Goal: Use online tool/utility: Use online tool/utility

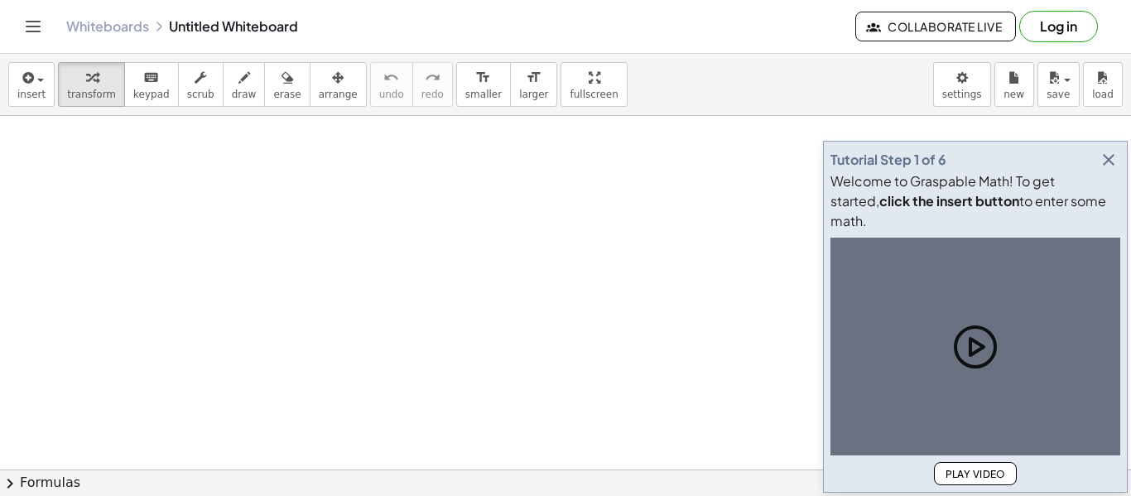
click at [1107, 170] on icon "button" at bounding box center [1109, 160] width 20 height 20
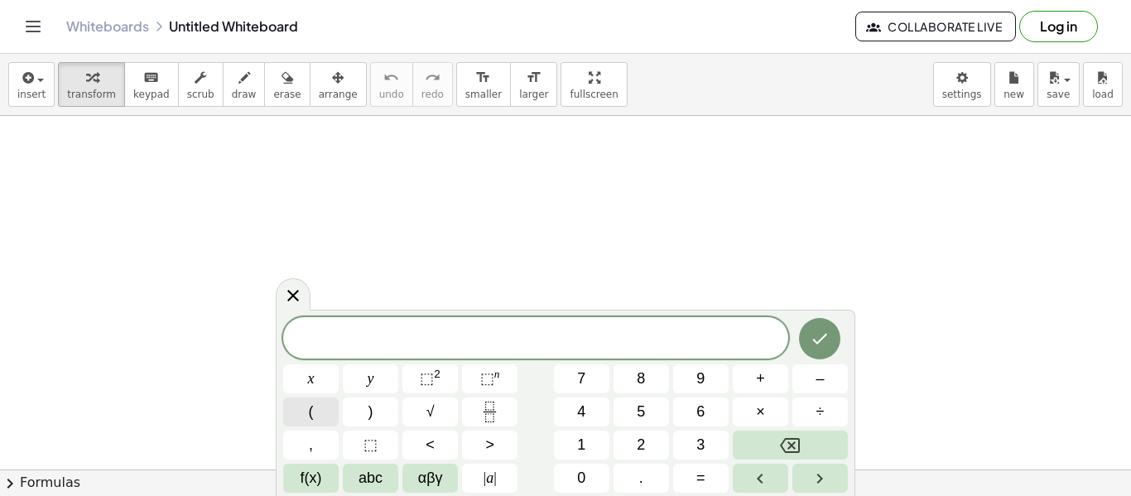
click at [322, 421] on button "(" at bounding box center [310, 412] width 55 height 29
click at [359, 418] on button ")" at bounding box center [370, 412] width 55 height 29
click at [756, 385] on span "+" at bounding box center [760, 379] width 9 height 22
click at [326, 414] on button "(" at bounding box center [310, 412] width 55 height 29
click at [478, 410] on button "Fraction" at bounding box center [489, 412] width 55 height 29
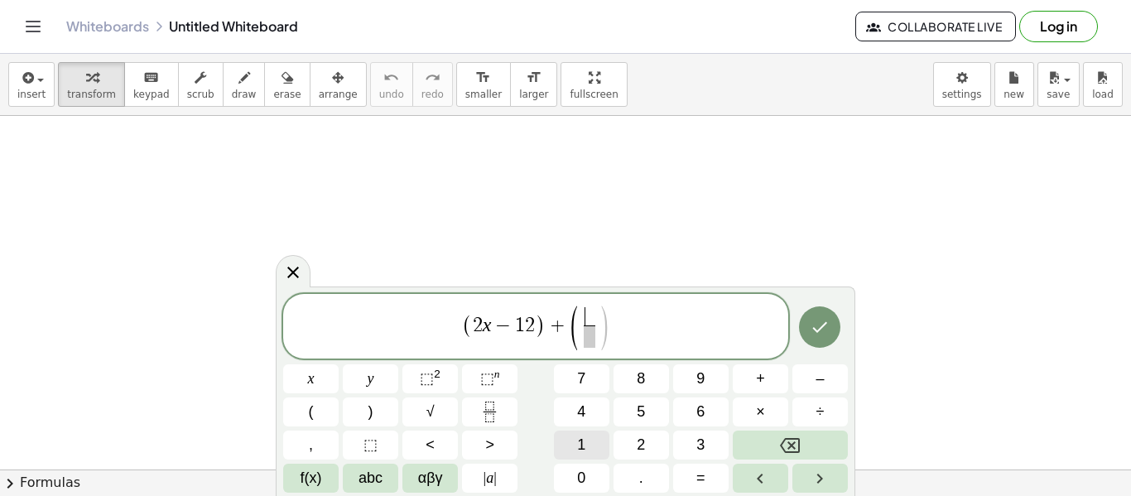
click at [579, 437] on span "1" at bounding box center [581, 445] width 8 height 22
click at [591, 339] on span at bounding box center [589, 337] width 12 height 22
click at [648, 441] on button "2" at bounding box center [641, 445] width 55 height 29
click at [595, 328] on span "2 ​" at bounding box center [589, 337] width 12 height 22
click at [598, 331] on span ")" at bounding box center [604, 328] width 12 height 49
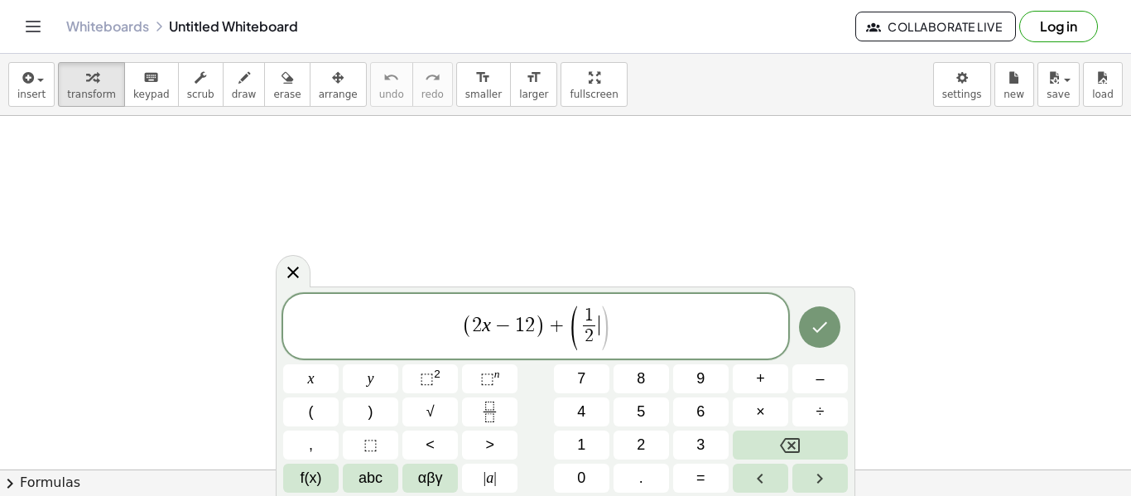
click at [599, 330] on span "( 1 2 ​ ​ )" at bounding box center [589, 328] width 41 height 44
click at [650, 380] on button "8" at bounding box center [641, 378] width 55 height 29
click at [813, 446] on button "Backspace" at bounding box center [790, 445] width 115 height 29
click at [325, 414] on button "(" at bounding box center [310, 412] width 55 height 29
click at [636, 384] on button "8" at bounding box center [641, 378] width 55 height 29
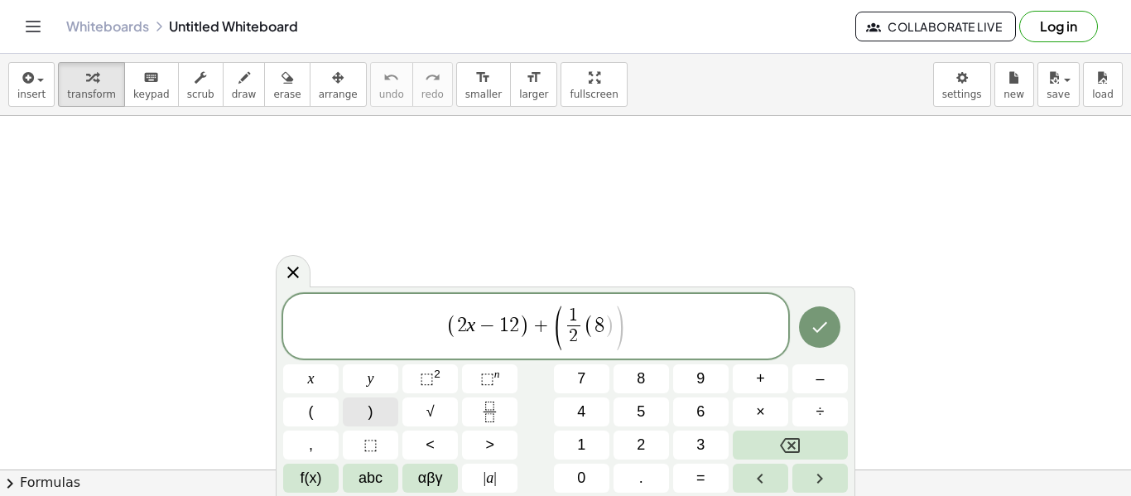
click at [377, 417] on button ")" at bounding box center [370, 412] width 55 height 29
click at [649, 433] on button "2" at bounding box center [641, 445] width 55 height 29
click at [807, 437] on button "Backspace" at bounding box center [790, 445] width 115 height 29
click at [321, 412] on button "(" at bounding box center [310, 412] width 55 height 29
click at [629, 449] on button "2" at bounding box center [641, 445] width 55 height 29
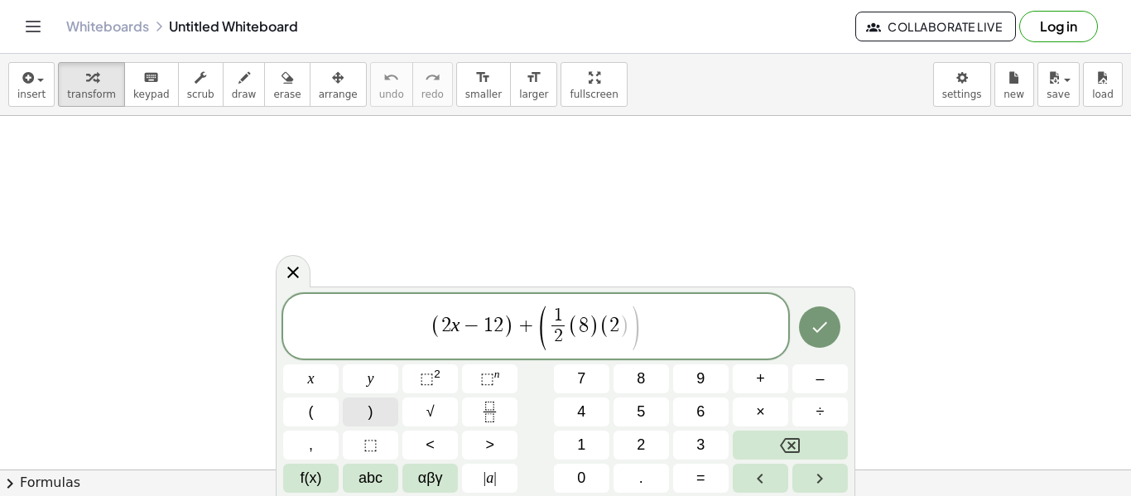
click at [371, 411] on span ")" at bounding box center [371, 412] width 5 height 22
click at [587, 445] on button "1" at bounding box center [581, 445] width 55 height 29
click at [798, 434] on button "Backspace" at bounding box center [790, 445] width 115 height 29
click at [812, 374] on button "–" at bounding box center [820, 378] width 55 height 29
click at [594, 454] on button "1" at bounding box center [581, 445] width 55 height 29
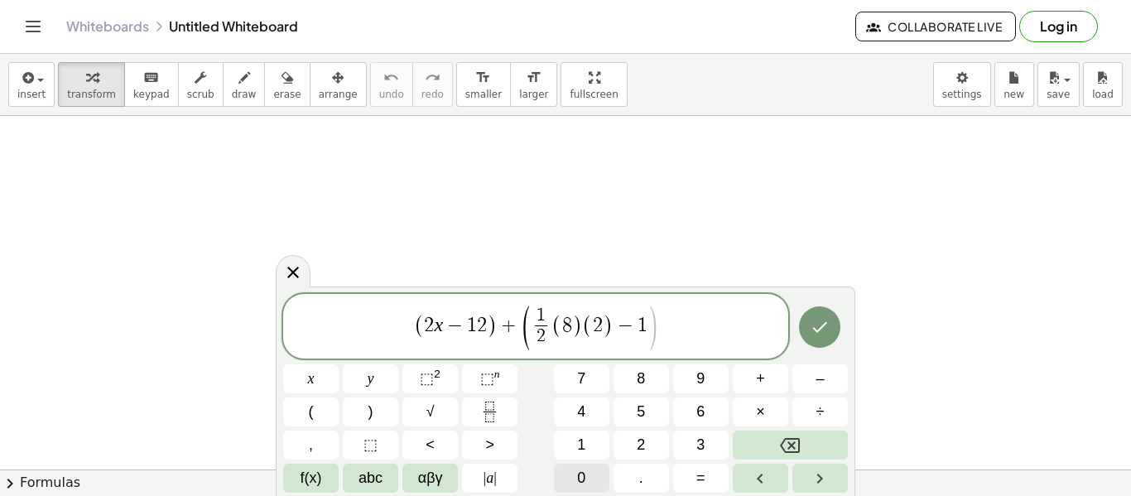
click at [587, 480] on button "0" at bounding box center [581, 478] width 55 height 29
click at [364, 417] on button ")" at bounding box center [370, 412] width 55 height 29
click at [832, 333] on button "Done" at bounding box center [819, 326] width 41 height 41
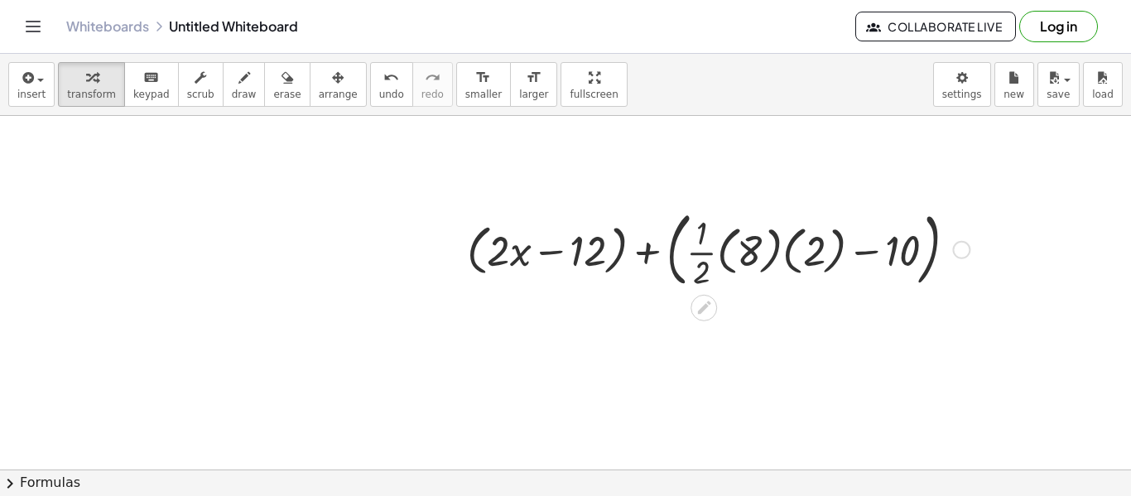
click at [654, 256] on div at bounding box center [718, 248] width 519 height 89
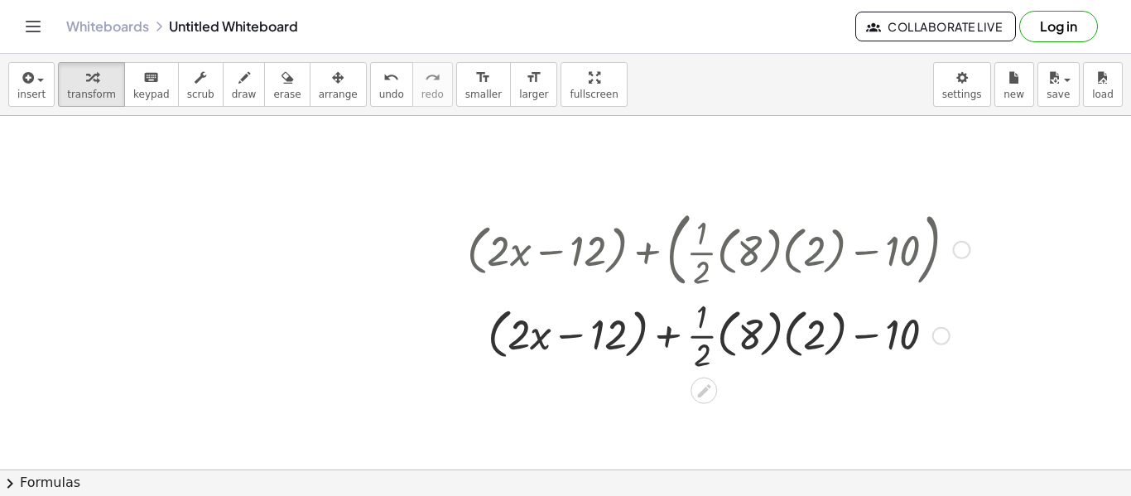
click at [742, 335] on div at bounding box center [718, 334] width 519 height 83
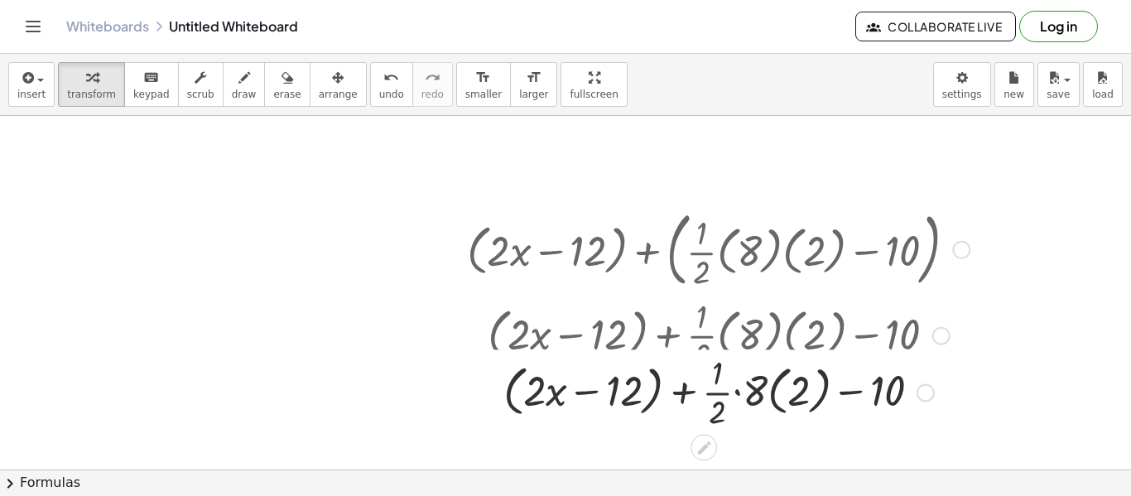
click at [784, 340] on div at bounding box center [718, 334] width 551 height 83
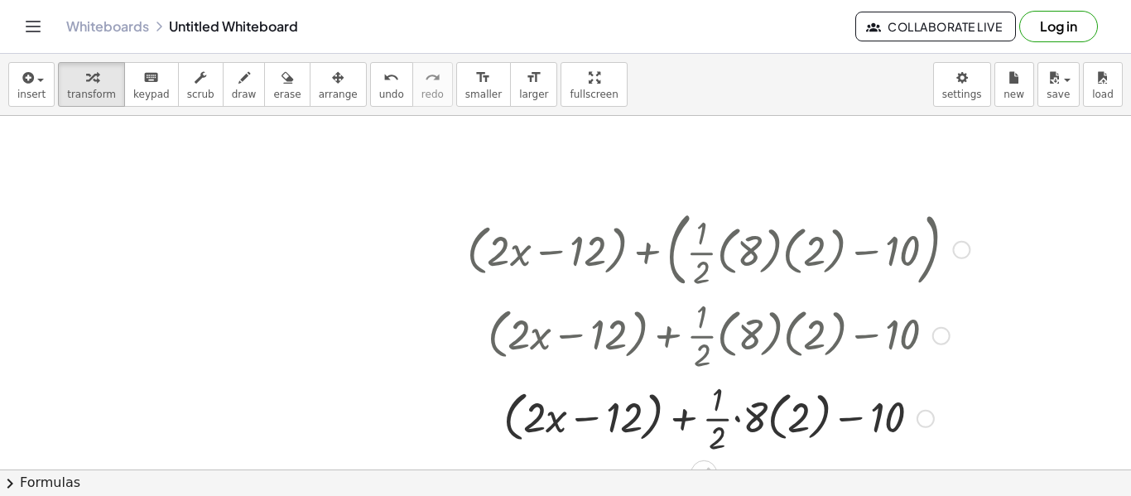
click at [772, 427] on div at bounding box center [718, 417] width 519 height 83
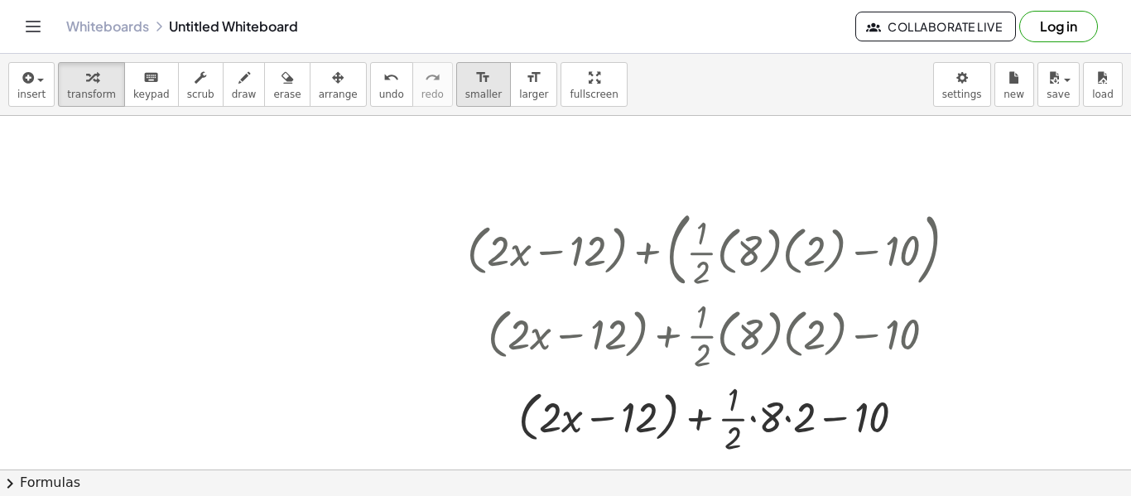
click at [466, 92] on span "smaller" at bounding box center [484, 95] width 36 height 12
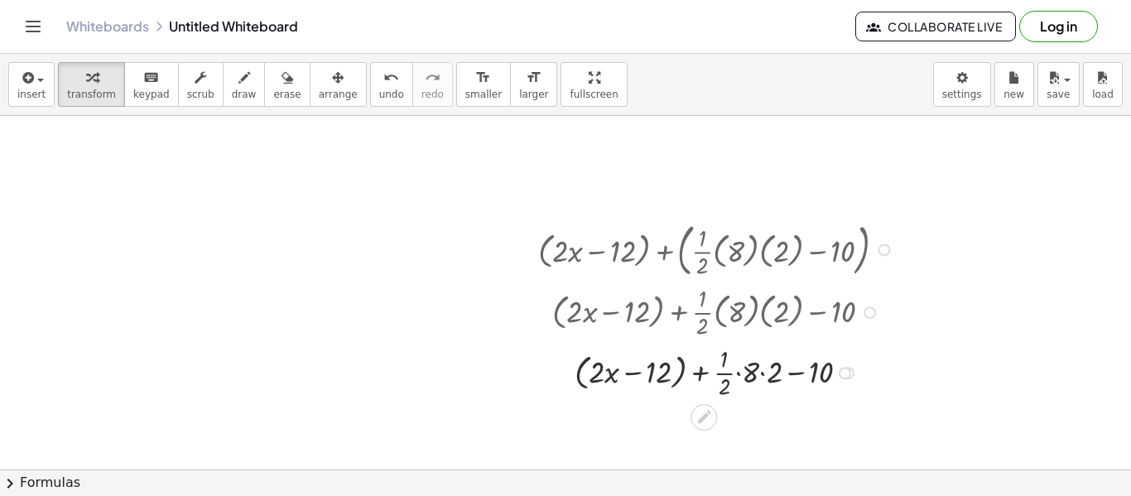
click at [800, 249] on div at bounding box center [719, 248] width 378 height 65
click at [332, 75] on icon "button" at bounding box center [338, 78] width 12 height 20
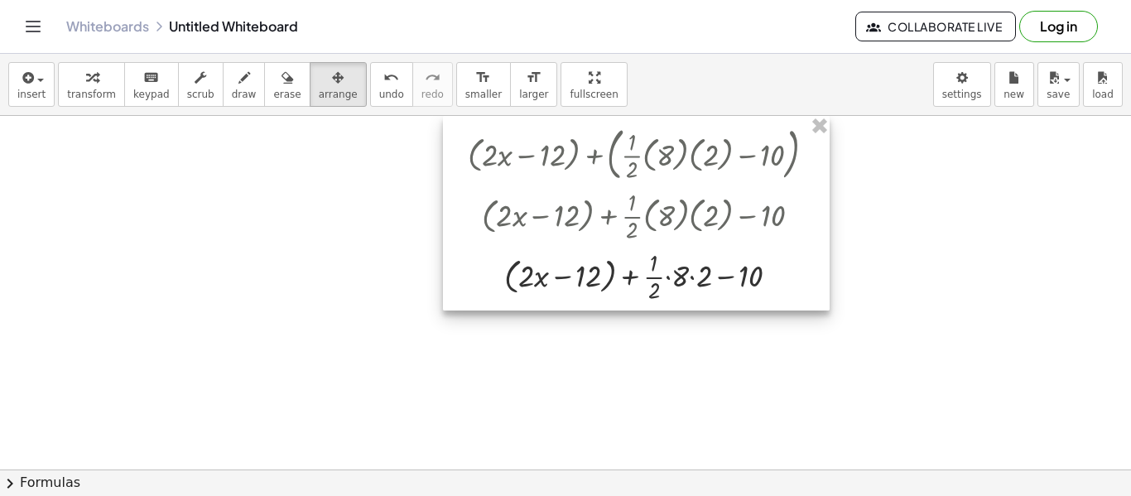
drag, startPoint x: 633, startPoint y: 292, endPoint x: 562, endPoint y: 188, distance: 125.9
click at [562, 188] on div at bounding box center [636, 213] width 387 height 195
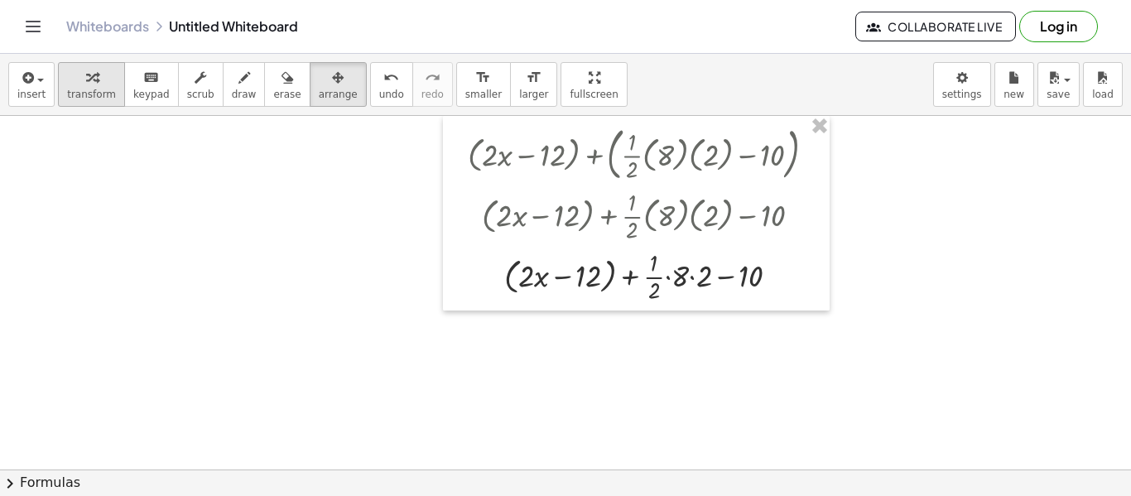
click at [93, 80] on div "button" at bounding box center [91, 77] width 49 height 20
click at [689, 272] on div at bounding box center [649, 275] width 378 height 60
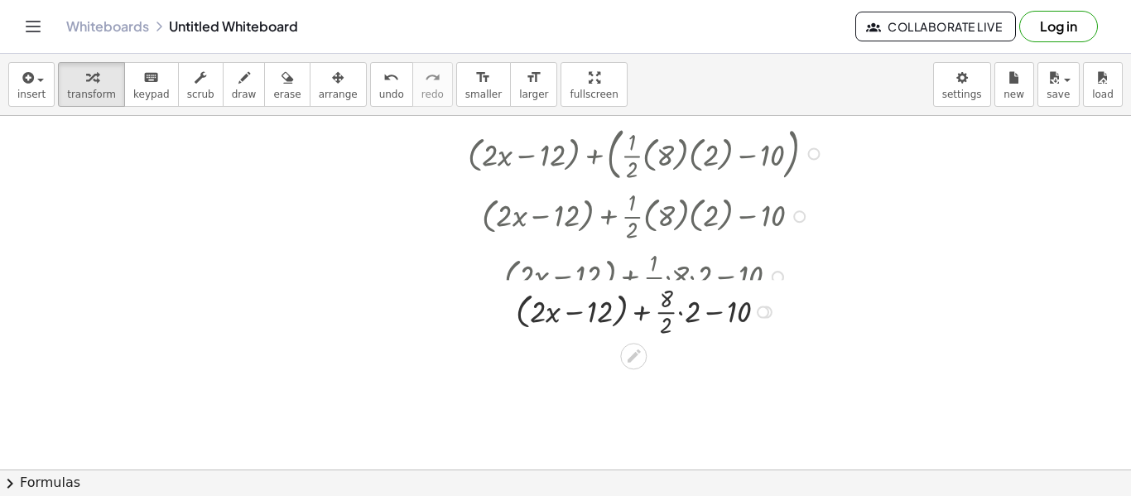
click at [576, 278] on div at bounding box center [649, 275] width 388 height 60
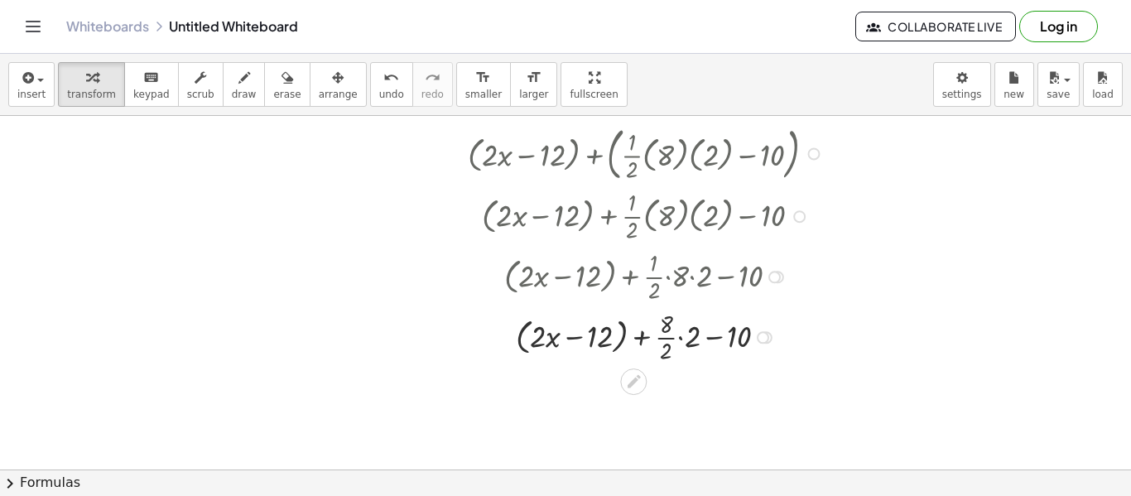
click at [565, 341] on div at bounding box center [649, 336] width 378 height 60
click at [571, 337] on div at bounding box center [649, 336] width 378 height 60
click at [615, 339] on div at bounding box center [649, 336] width 378 height 60
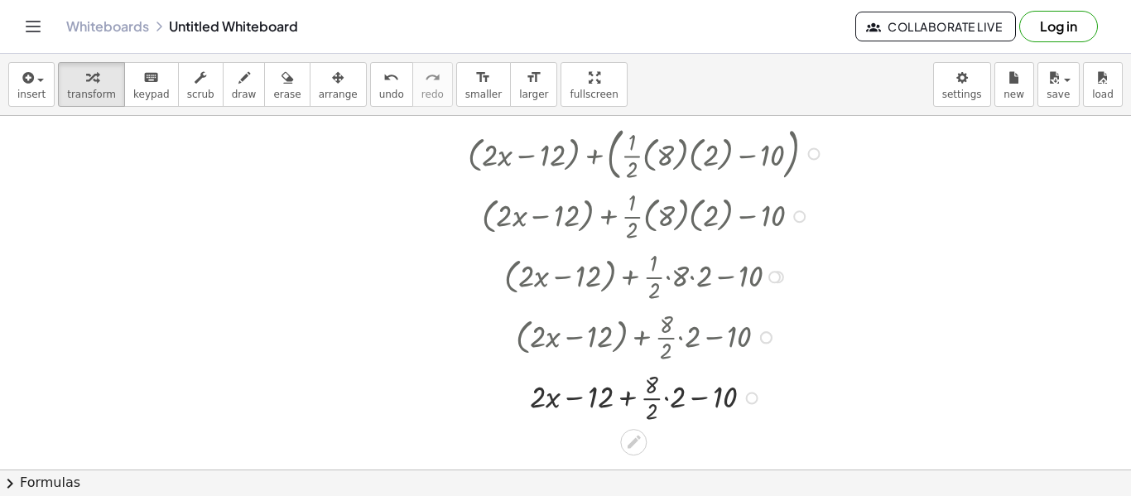
click at [624, 394] on div at bounding box center [649, 397] width 378 height 60
click at [627, 401] on div at bounding box center [649, 397] width 378 height 60
click at [668, 395] on div at bounding box center [649, 397] width 378 height 60
click at [384, 84] on icon "undo" at bounding box center [392, 78] width 16 height 20
drag, startPoint x: 668, startPoint y: 391, endPoint x: 639, endPoint y: 414, distance: 36.5
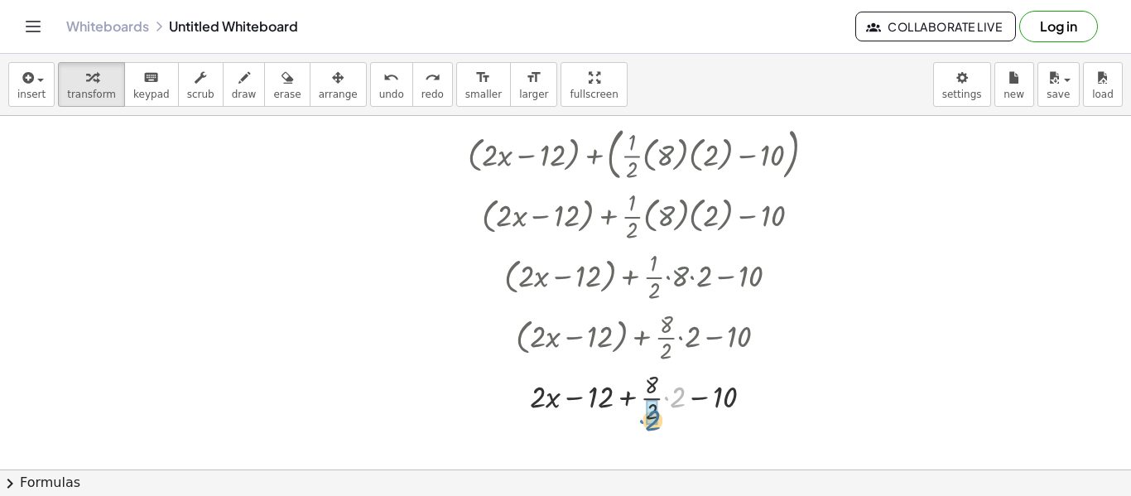
click at [639, 414] on div at bounding box center [649, 397] width 384 height 60
click at [678, 453] on div at bounding box center [649, 448] width 378 height 42
click at [670, 452] on div at bounding box center [649, 448] width 378 height 42
click at [631, 456] on div at bounding box center [649, 448] width 378 height 42
drag, startPoint x: 597, startPoint y: 451, endPoint x: 664, endPoint y: 478, distance: 72.1
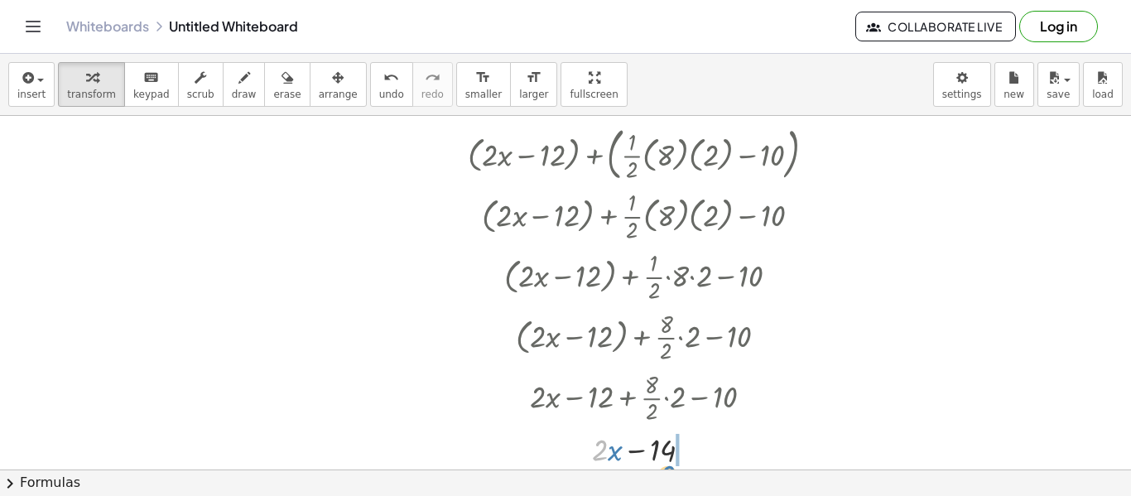
click at [664, 478] on div "insert select one: Math Expression Function Text Youtube Video Graphing Geometr…" at bounding box center [565, 275] width 1131 height 442
click at [379, 94] on span "undo" at bounding box center [391, 95] width 25 height 12
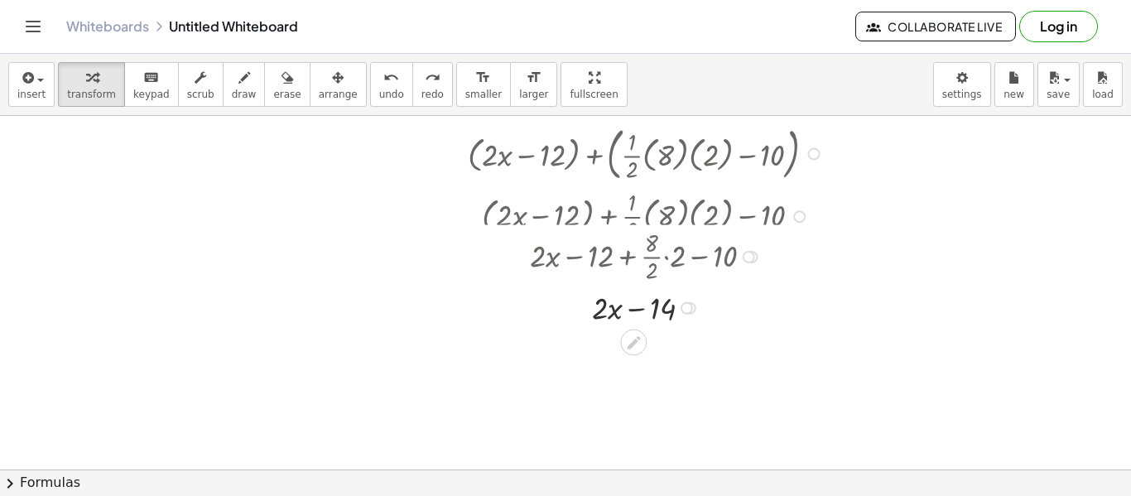
drag, startPoint x: 754, startPoint y: 401, endPoint x: 763, endPoint y: 241, distance: 160.1
click at [634, 258] on div "+ · 2 · x − 12 + · · 8 · 2 · 2 − 10" at bounding box center [634, 258] width 0 height 0
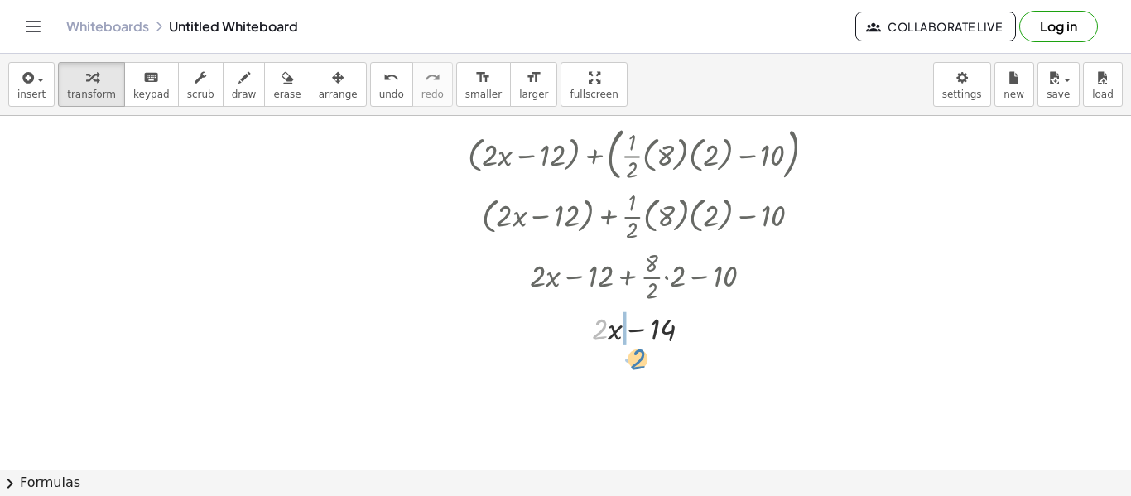
drag, startPoint x: 601, startPoint y: 328, endPoint x: 639, endPoint y: 358, distance: 48.4
click at [379, 92] on span "undo" at bounding box center [391, 95] width 25 height 12
click at [654, 321] on div at bounding box center [649, 327] width 378 height 42
drag, startPoint x: 600, startPoint y: 330, endPoint x: 657, endPoint y: 349, distance: 60.0
click at [379, 89] on span "undo" at bounding box center [391, 95] width 25 height 12
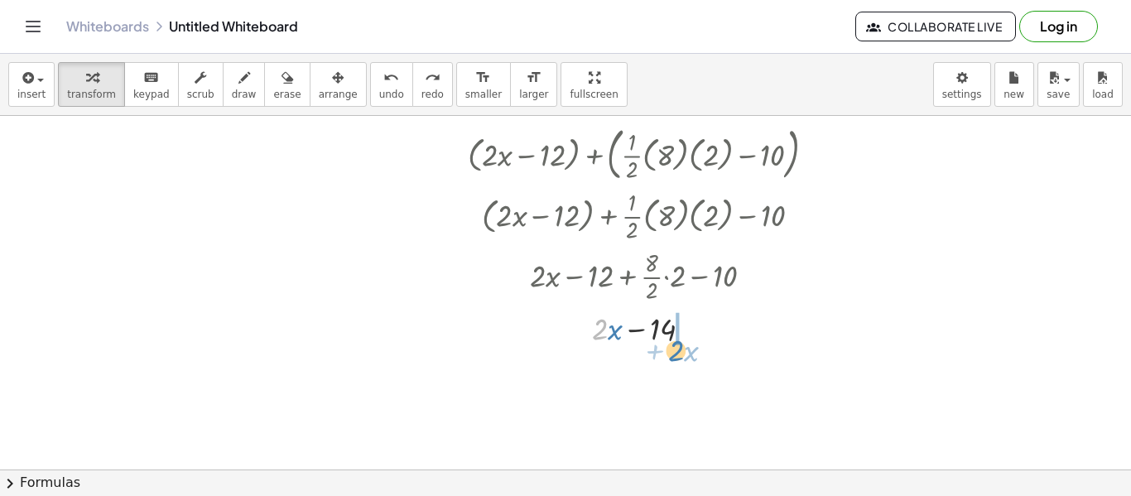
drag, startPoint x: 600, startPoint y: 324, endPoint x: 677, endPoint y: 344, distance: 79.6
click at [677, 344] on div at bounding box center [648, 327] width 367 height 42
click at [379, 90] on span "undo" at bounding box center [391, 95] width 25 height 12
drag, startPoint x: 601, startPoint y: 332, endPoint x: 633, endPoint y: 353, distance: 38.4
click at [379, 89] on span "undo" at bounding box center [391, 95] width 25 height 12
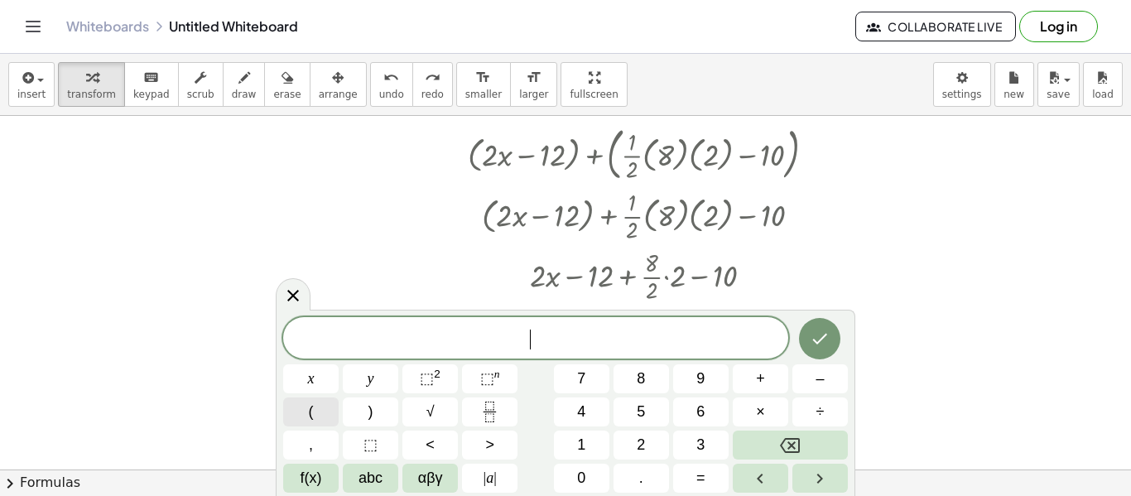
click at [304, 421] on button "(" at bounding box center [310, 412] width 55 height 29
click at [351, 421] on button ")" at bounding box center [370, 412] width 55 height 29
click at [762, 392] on button "+" at bounding box center [760, 378] width 55 height 29
click at [306, 417] on button "(" at bounding box center [310, 412] width 55 height 29
click at [507, 406] on button "Fraction" at bounding box center [489, 412] width 55 height 29
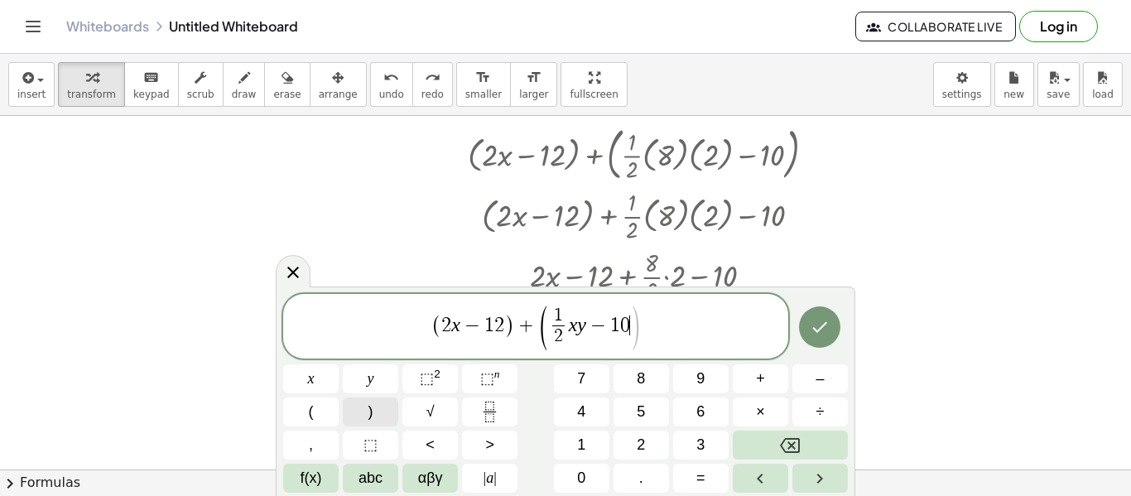
click at [371, 413] on span ")" at bounding box center [371, 412] width 5 height 22
click at [839, 326] on button "Done" at bounding box center [819, 326] width 41 height 41
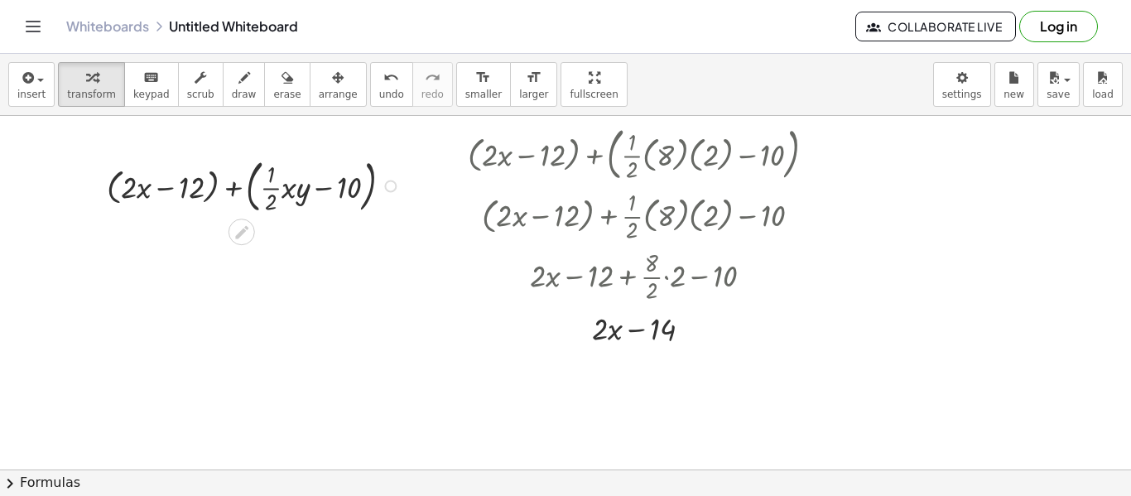
click at [157, 191] on div at bounding box center [257, 184] width 316 height 65
click at [229, 188] on div at bounding box center [257, 184] width 316 height 65
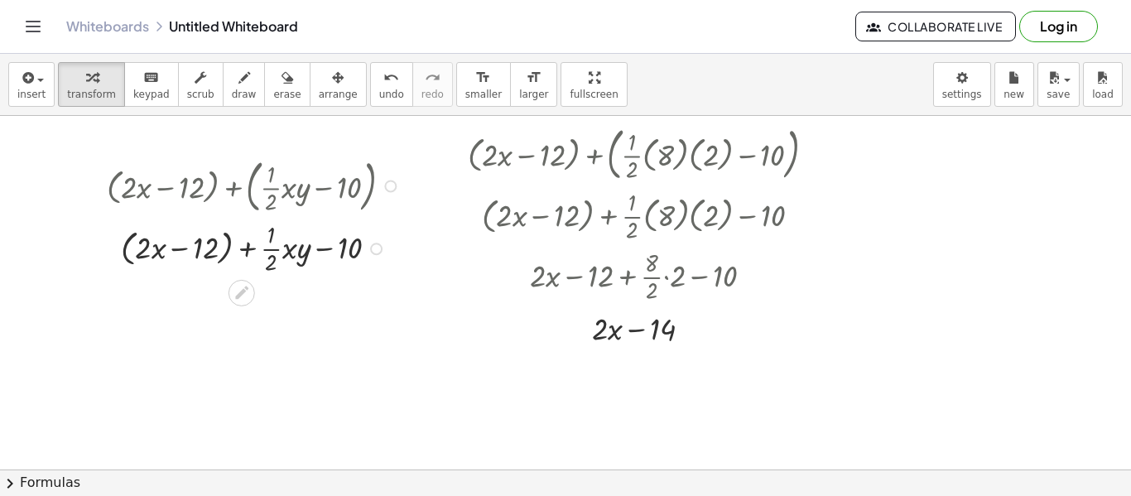
click at [321, 247] on div at bounding box center [257, 247] width 316 height 60
click at [184, 248] on div at bounding box center [257, 247] width 316 height 60
drag, startPoint x: 202, startPoint y: 253, endPoint x: 364, endPoint y: 244, distance: 162.6
click at [364, 244] on div at bounding box center [257, 247] width 316 height 60
click at [276, 253] on div at bounding box center [257, 247] width 316 height 60
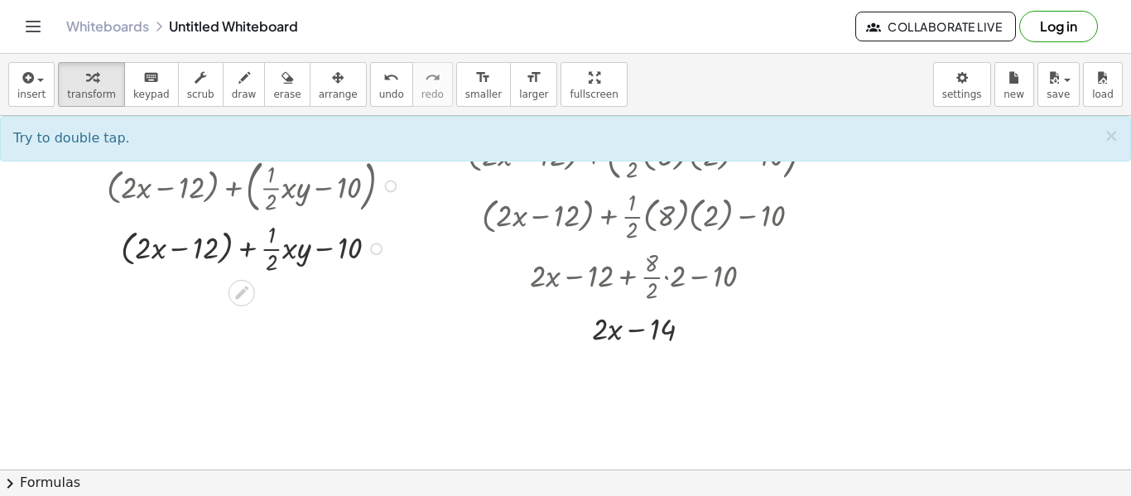
click at [280, 255] on div at bounding box center [257, 247] width 316 height 60
click at [295, 248] on div at bounding box center [257, 247] width 316 height 60
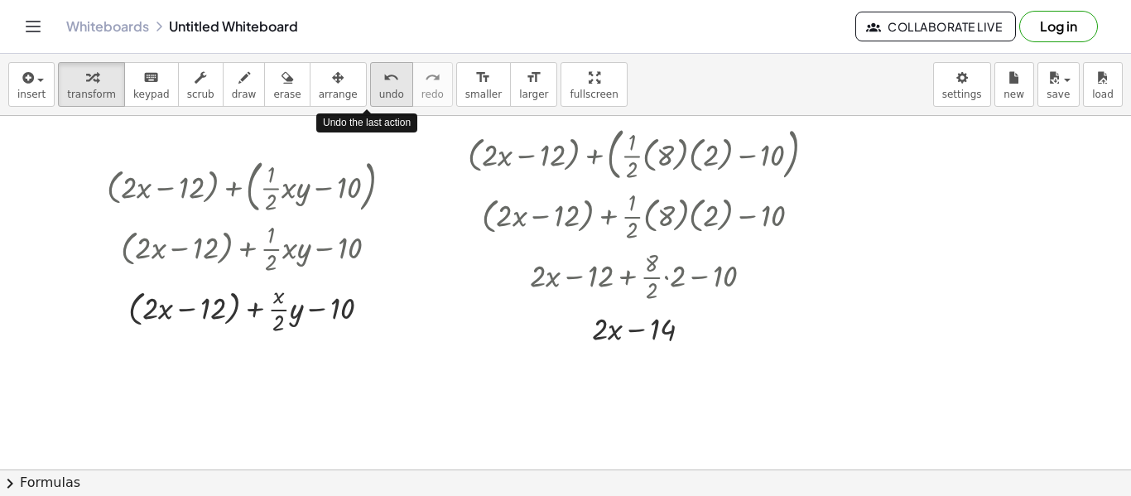
click at [384, 82] on icon "undo" at bounding box center [392, 78] width 16 height 20
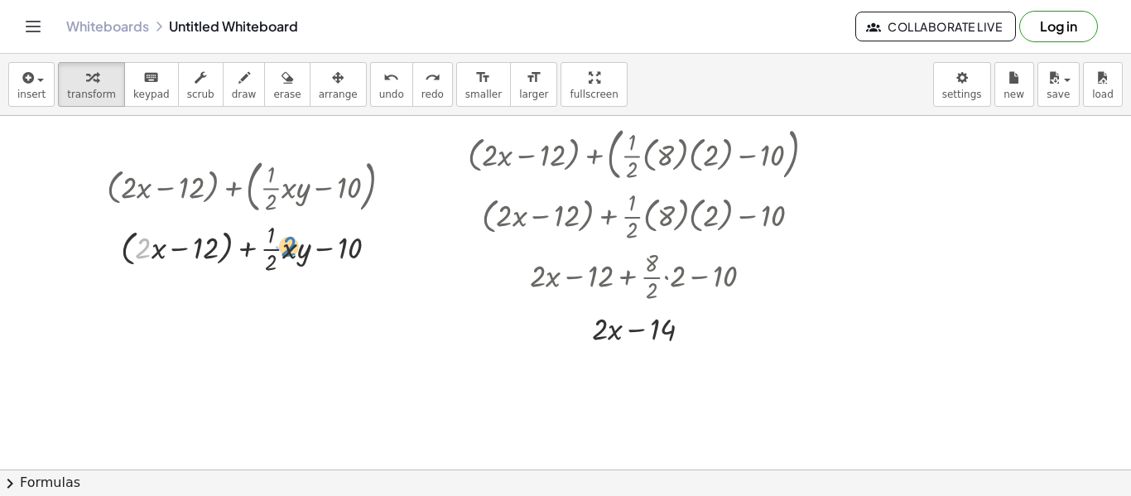
drag, startPoint x: 144, startPoint y: 253, endPoint x: 289, endPoint y: 251, distance: 145.0
click at [289, 251] on div at bounding box center [255, 247] width 323 height 60
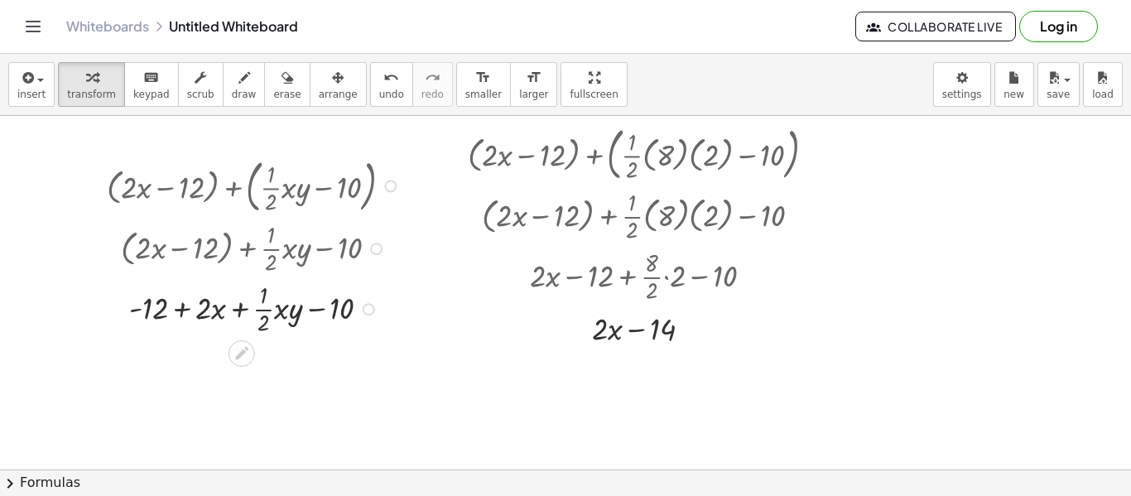
click at [235, 311] on div at bounding box center [257, 307] width 316 height 60
click at [284, 316] on div at bounding box center [257, 307] width 316 height 60
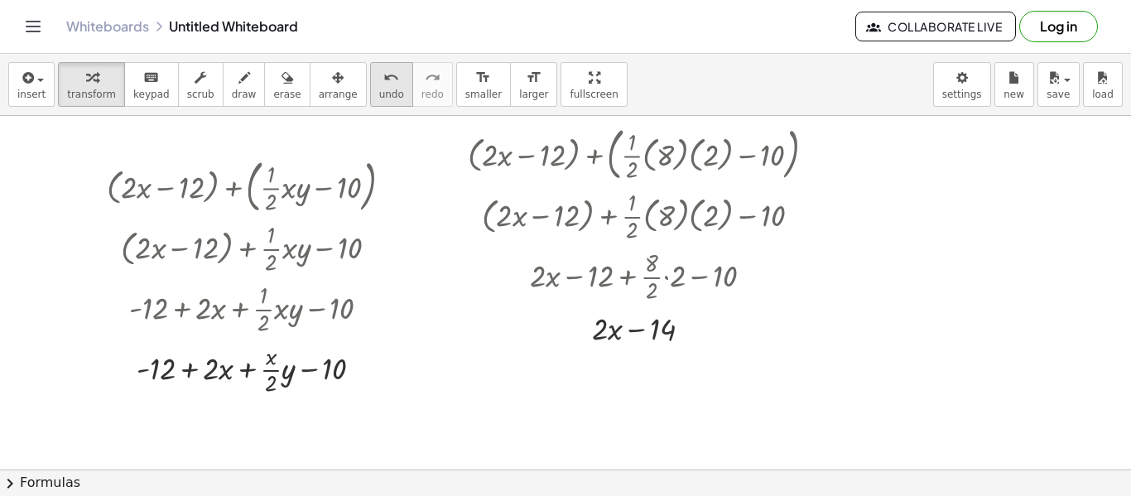
click at [384, 79] on button "undo undo" at bounding box center [391, 84] width 43 height 45
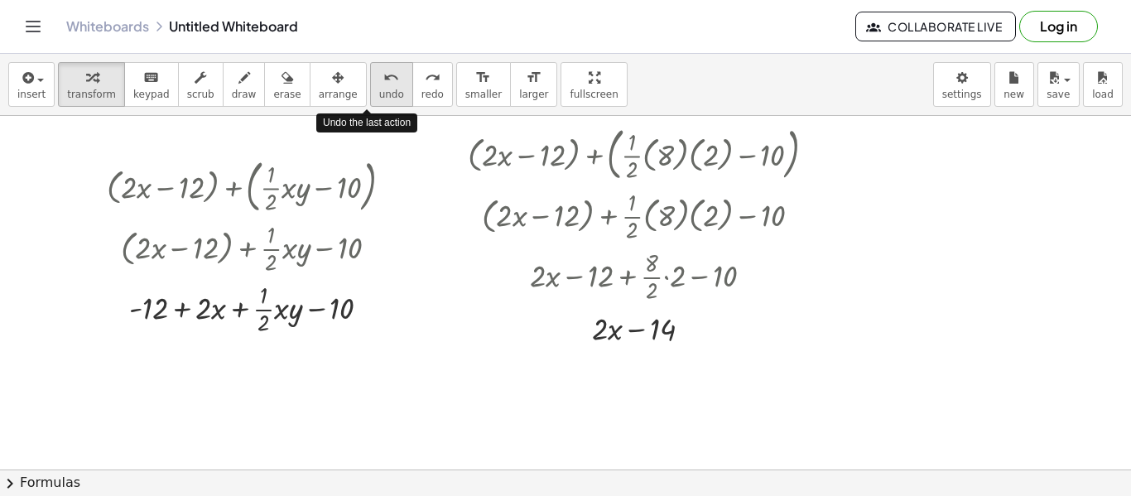
click at [384, 79] on button "undo undo" at bounding box center [391, 84] width 43 height 45
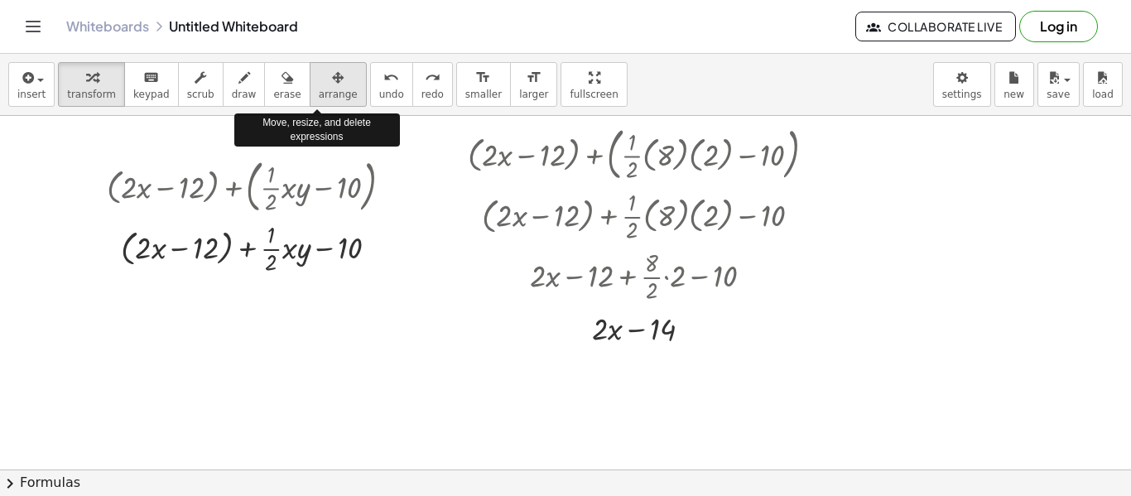
click at [320, 102] on button "arrange" at bounding box center [338, 84] width 57 height 45
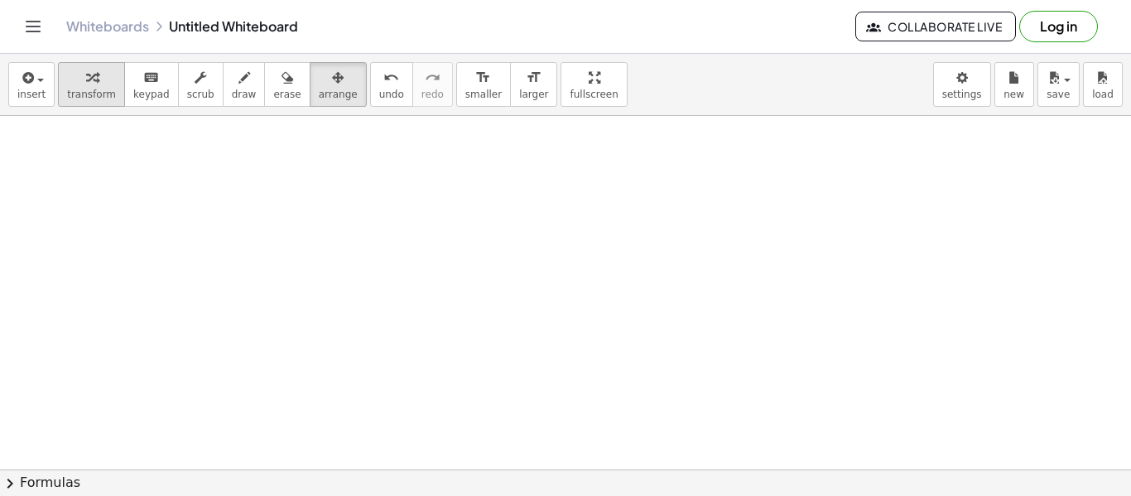
click at [101, 102] on button "transform" at bounding box center [91, 84] width 67 height 45
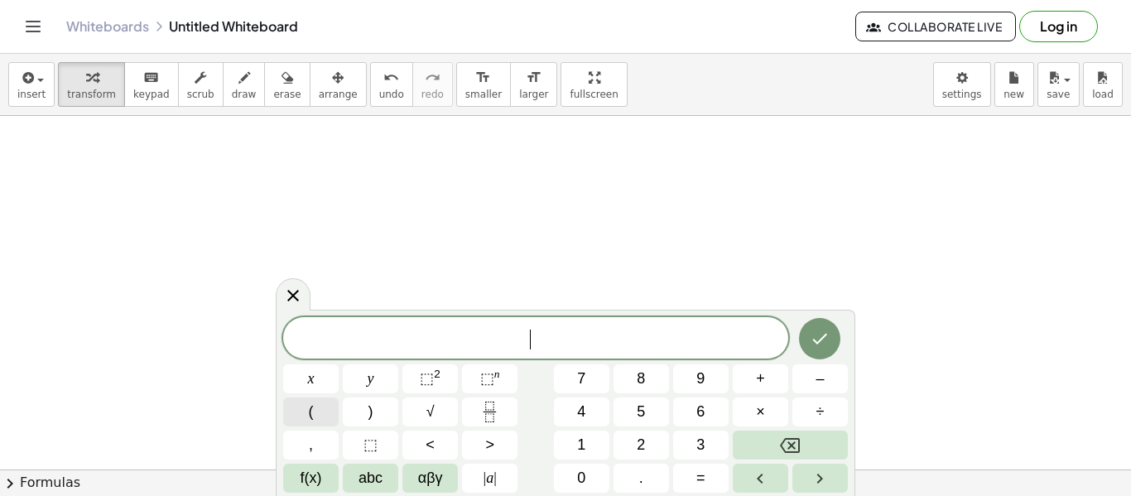
click at [318, 417] on button "(" at bounding box center [310, 412] width 55 height 29
click at [773, 405] on button "×" at bounding box center [760, 412] width 55 height 29
click at [636, 379] on button "8" at bounding box center [641, 378] width 55 height 29
click at [813, 384] on button "–" at bounding box center [820, 378] width 55 height 29
click at [581, 441] on span "1" at bounding box center [581, 445] width 8 height 22
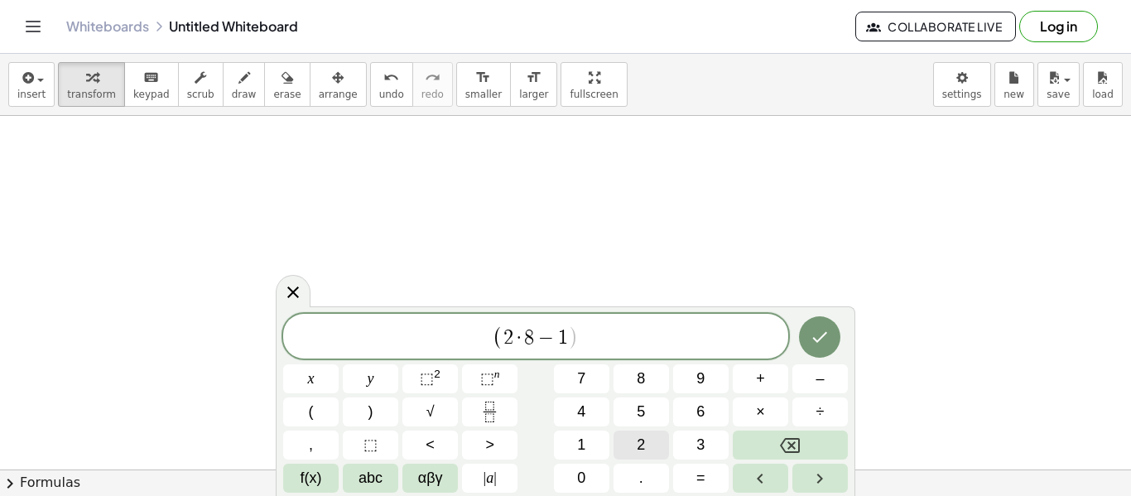
click at [657, 448] on button "2" at bounding box center [641, 445] width 55 height 29
click at [380, 417] on button ")" at bounding box center [370, 412] width 55 height 29
click at [749, 383] on button "+" at bounding box center [760, 378] width 55 height 29
click at [306, 413] on button "(" at bounding box center [310, 412] width 55 height 29
click at [509, 417] on button "Fraction" at bounding box center [489, 412] width 55 height 29
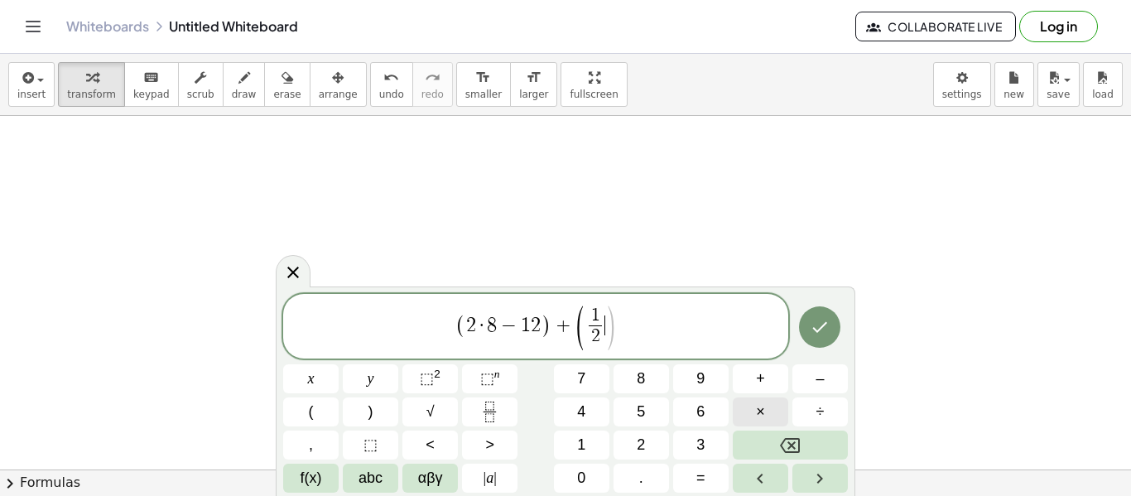
click at [750, 420] on button "×" at bounding box center [760, 412] width 55 height 29
click at [634, 375] on button "8" at bounding box center [641, 378] width 55 height 29
click at [742, 410] on button "×" at bounding box center [760, 412] width 55 height 29
click at [654, 440] on button "2" at bounding box center [641, 445] width 55 height 29
click at [808, 384] on button "–" at bounding box center [820, 378] width 55 height 29
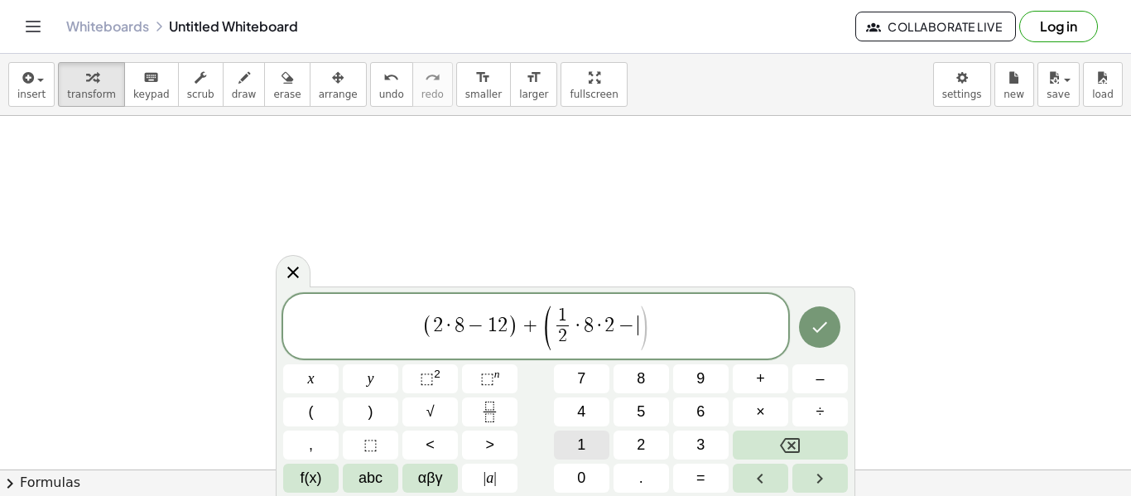
click at [590, 442] on button "1" at bounding box center [581, 445] width 55 height 29
click at [595, 464] on button "0" at bounding box center [581, 478] width 55 height 29
click at [361, 407] on button ")" at bounding box center [370, 412] width 55 height 29
click at [813, 311] on button "Done" at bounding box center [819, 326] width 41 height 41
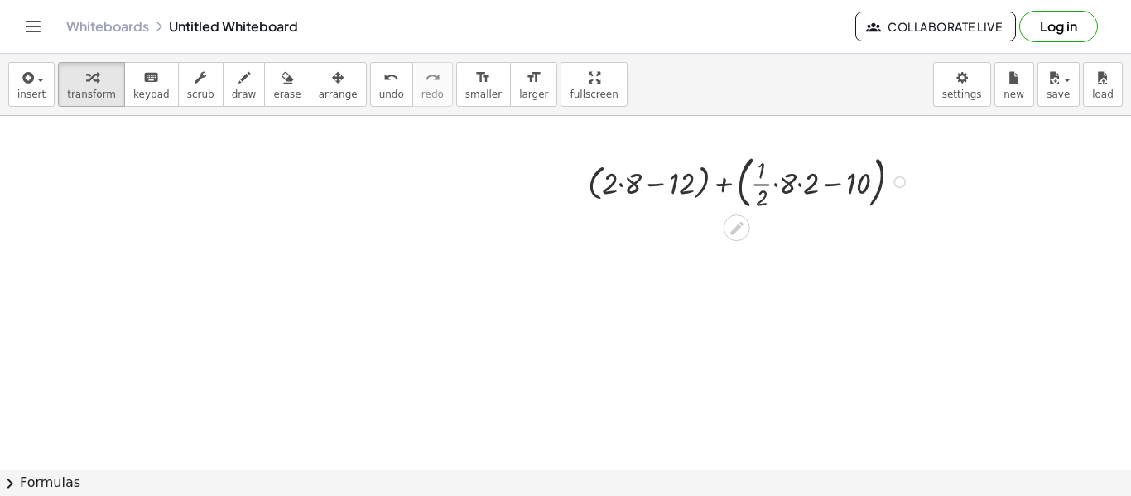
click at [619, 182] on div at bounding box center [751, 180] width 343 height 65
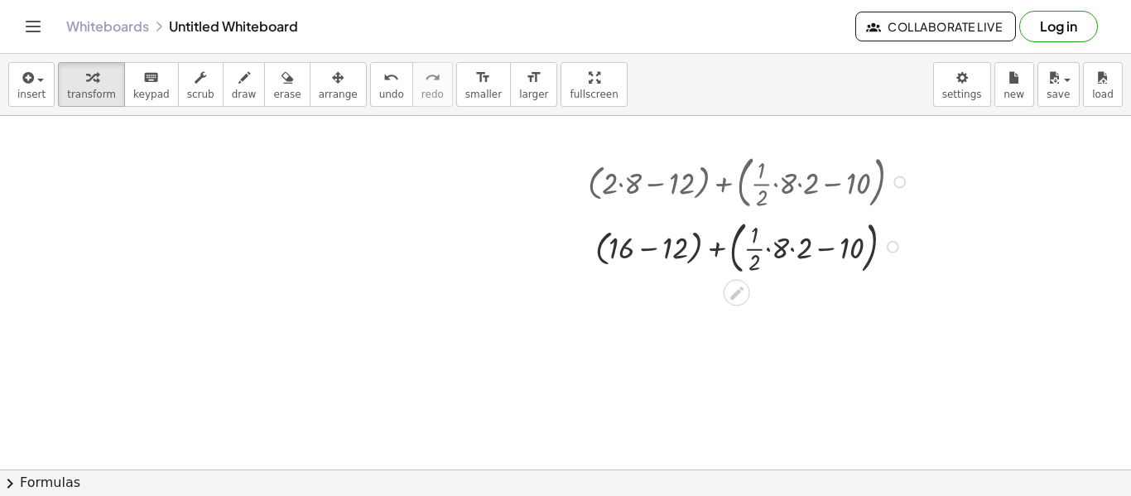
click at [789, 248] on div at bounding box center [751, 245] width 343 height 65
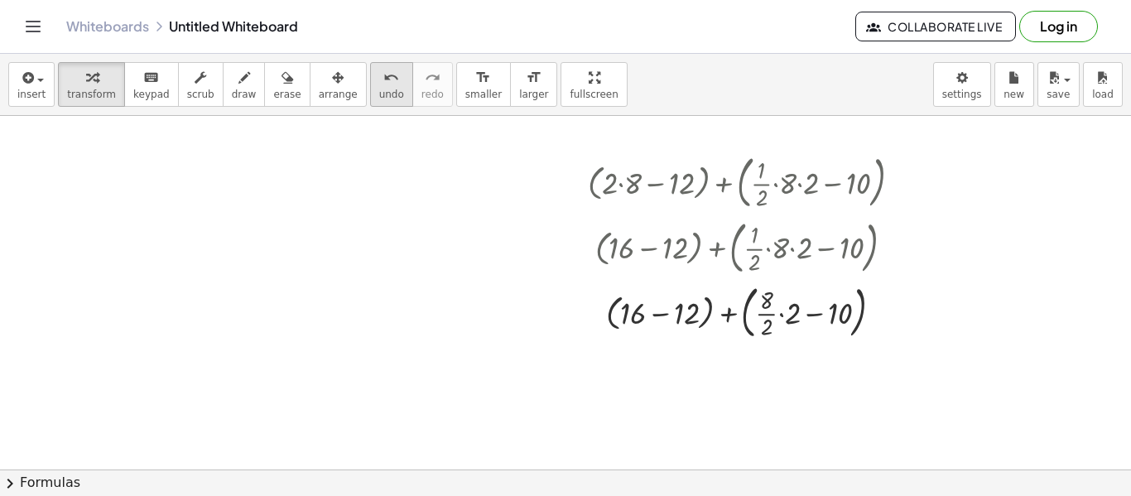
click at [379, 89] on span "undo" at bounding box center [391, 95] width 25 height 12
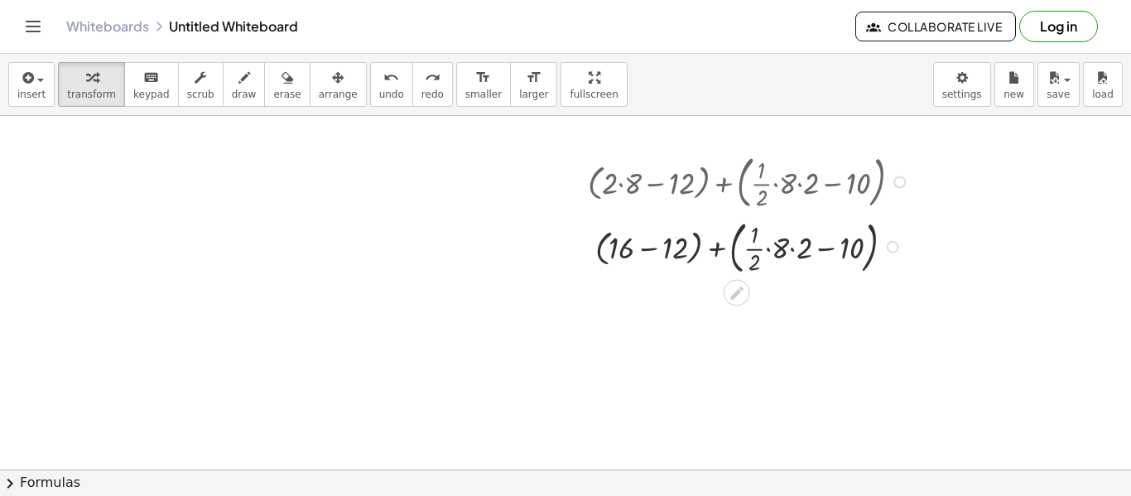
click at [790, 250] on div at bounding box center [752, 245] width 354 height 65
click at [774, 250] on div at bounding box center [751, 245] width 343 height 65
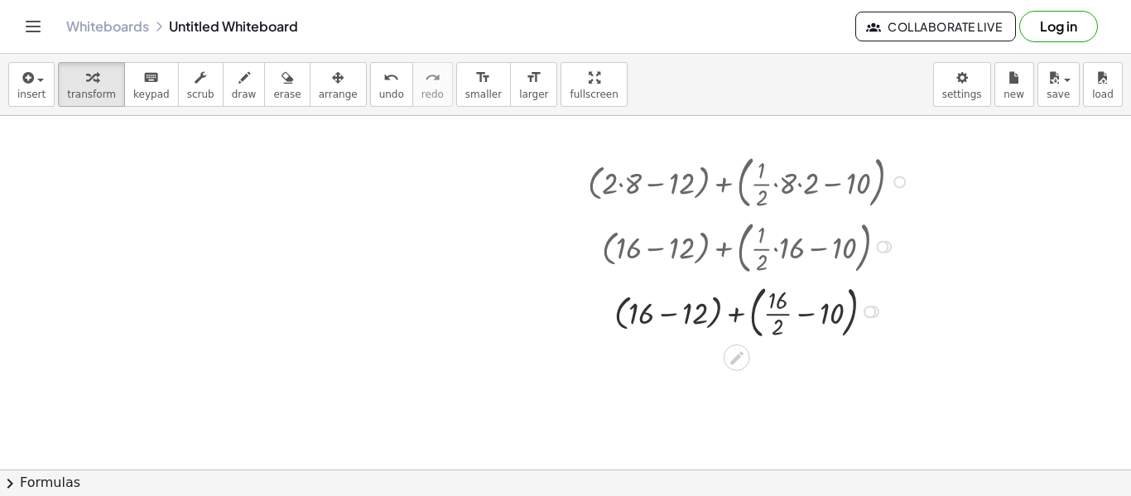
click at [818, 312] on div at bounding box center [751, 310] width 343 height 65
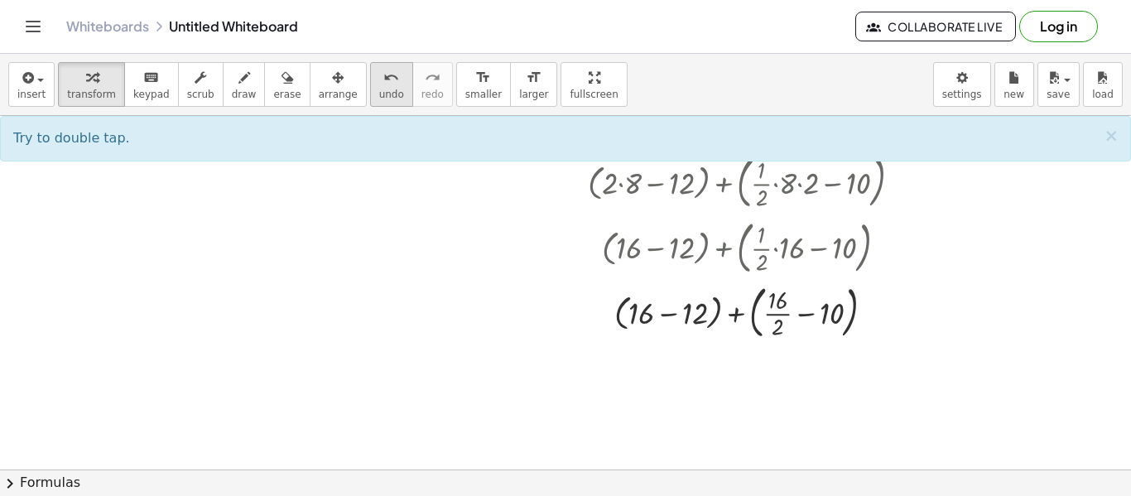
click at [384, 69] on icon "undo" at bounding box center [392, 78] width 16 height 20
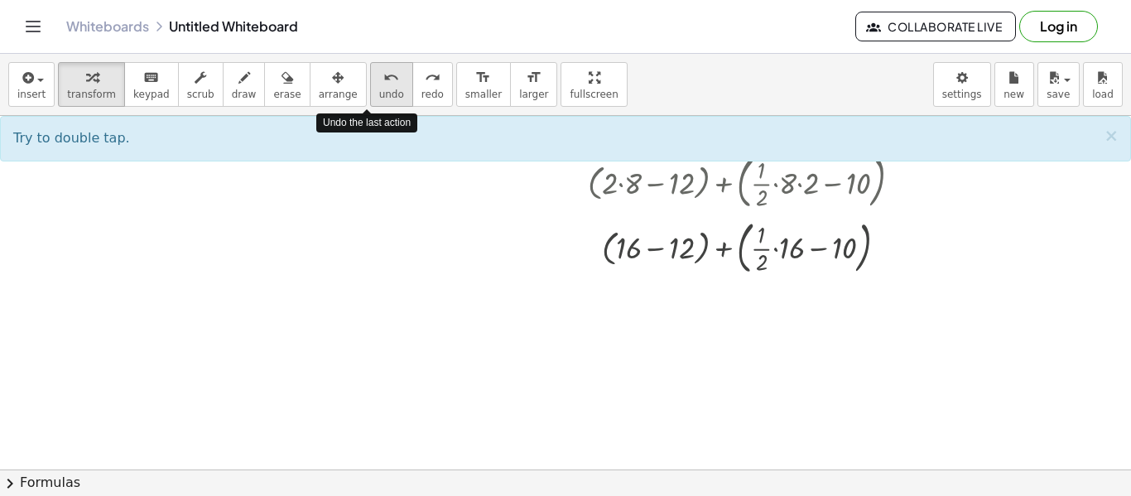
click at [384, 69] on icon "undo" at bounding box center [392, 78] width 16 height 20
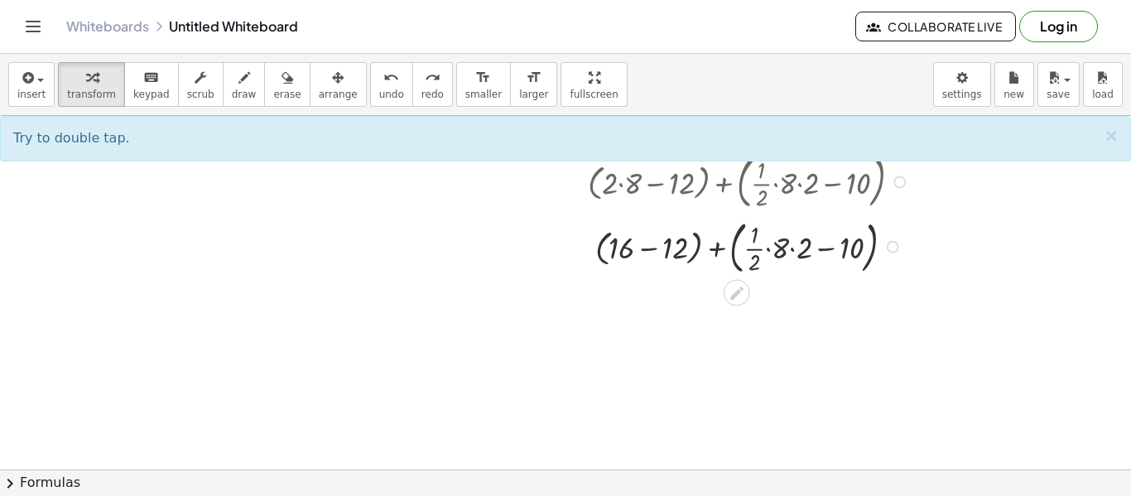
click at [641, 248] on div at bounding box center [750, 245] width 357 height 65
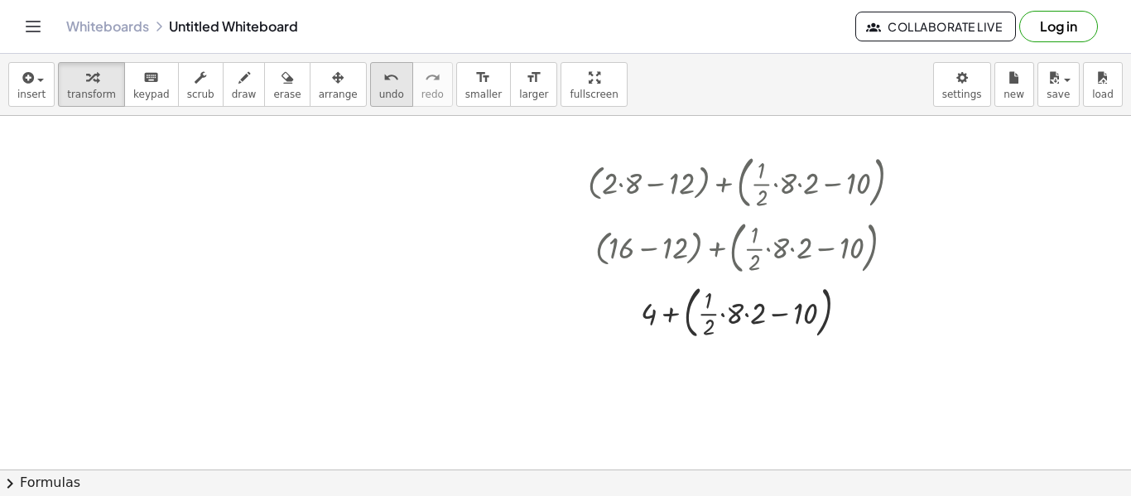
click at [381, 80] on button "undo undo" at bounding box center [391, 84] width 43 height 45
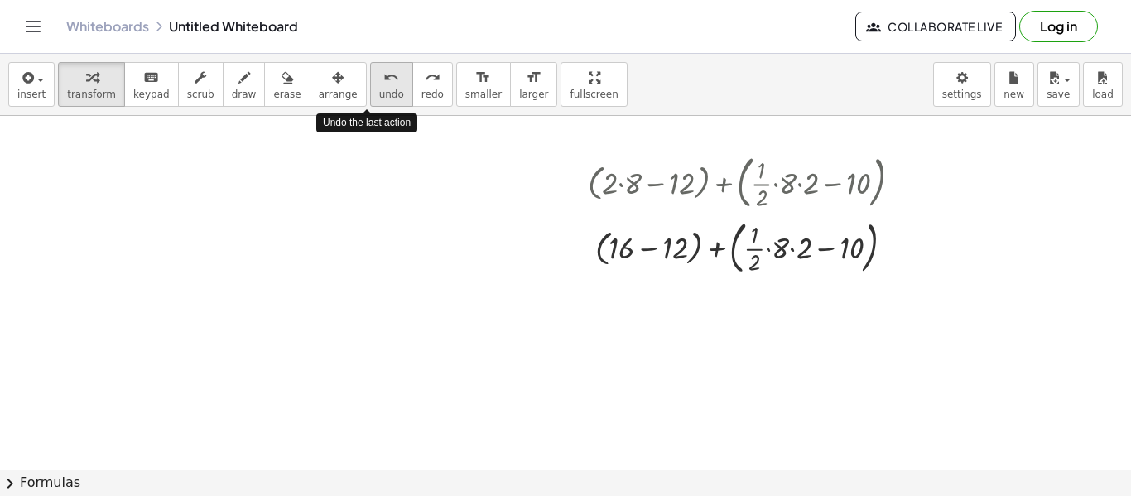
click at [381, 81] on button "undo undo" at bounding box center [391, 84] width 43 height 45
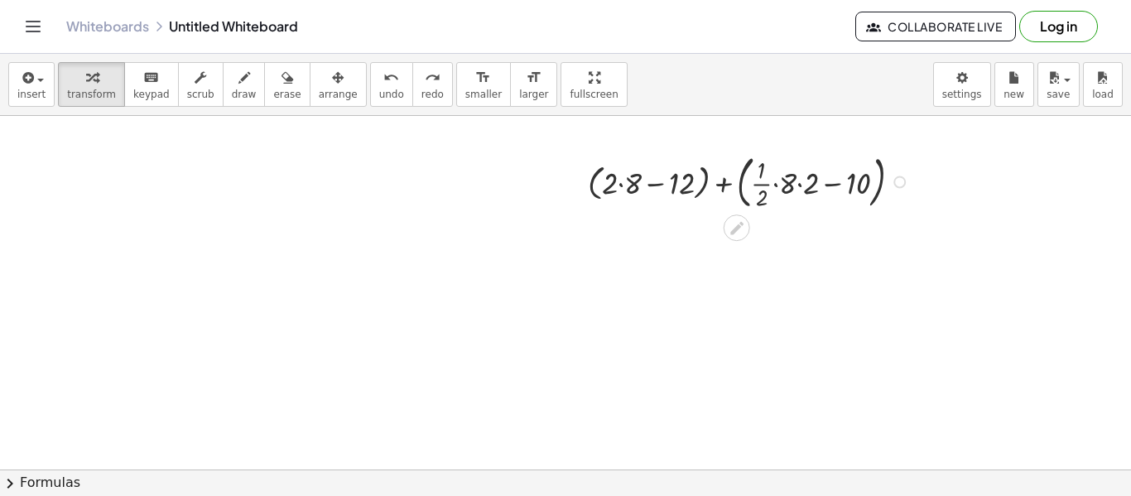
click at [726, 191] on div at bounding box center [751, 180] width 343 height 65
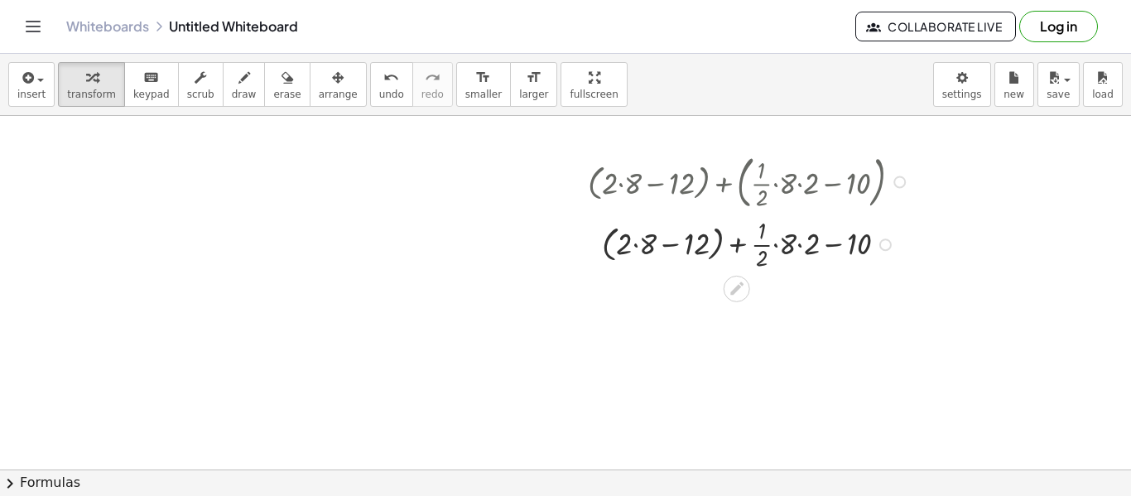
click at [734, 249] on div at bounding box center [751, 243] width 343 height 60
click at [673, 244] on div at bounding box center [751, 243] width 343 height 60
click at [635, 244] on div at bounding box center [751, 243] width 343 height 60
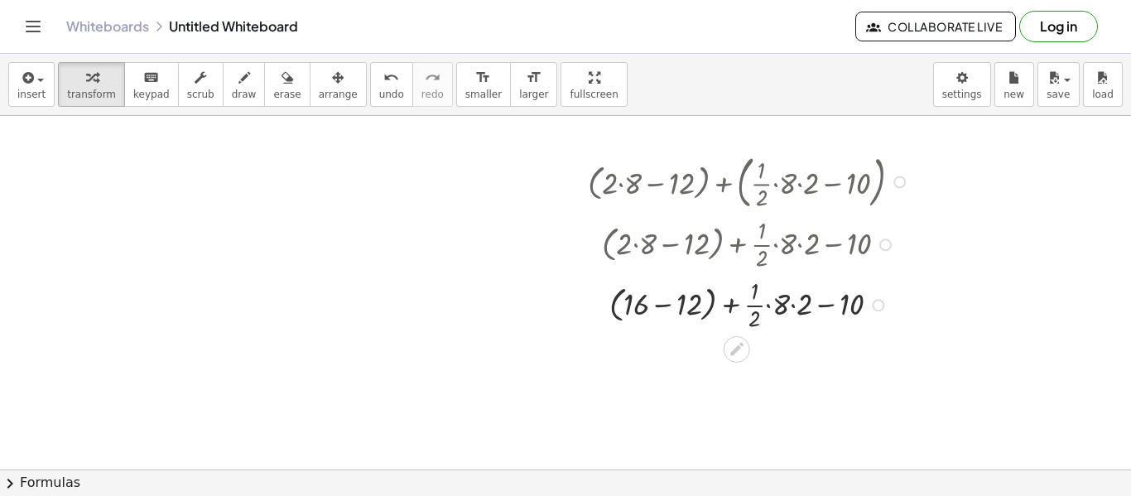
click at [736, 299] on div at bounding box center [751, 303] width 343 height 60
click at [792, 308] on div at bounding box center [751, 303] width 343 height 60
drag, startPoint x: 786, startPoint y: 306, endPoint x: 746, endPoint y: 319, distance: 41.7
click at [746, 319] on div at bounding box center [751, 303] width 343 height 60
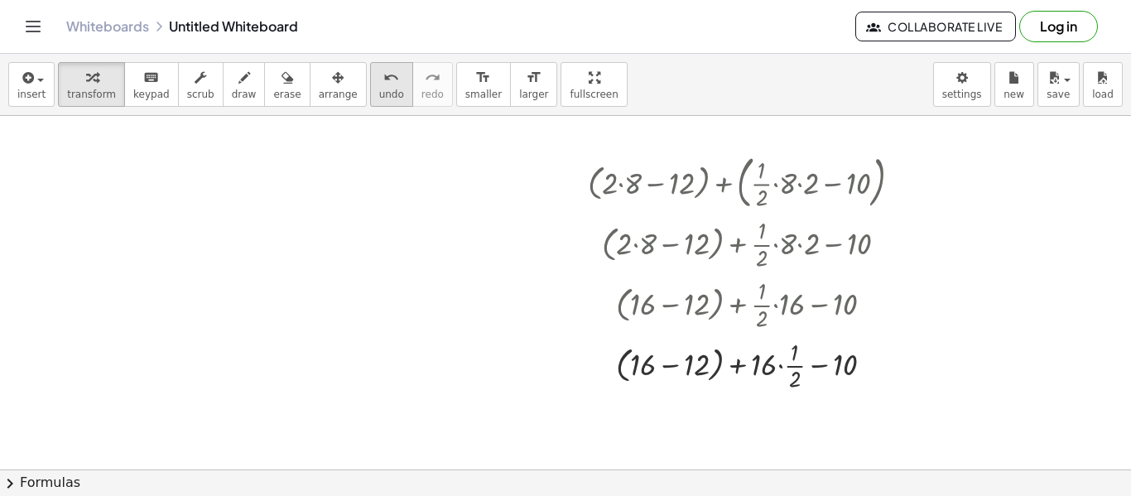
click at [379, 91] on span "undo" at bounding box center [391, 95] width 25 height 12
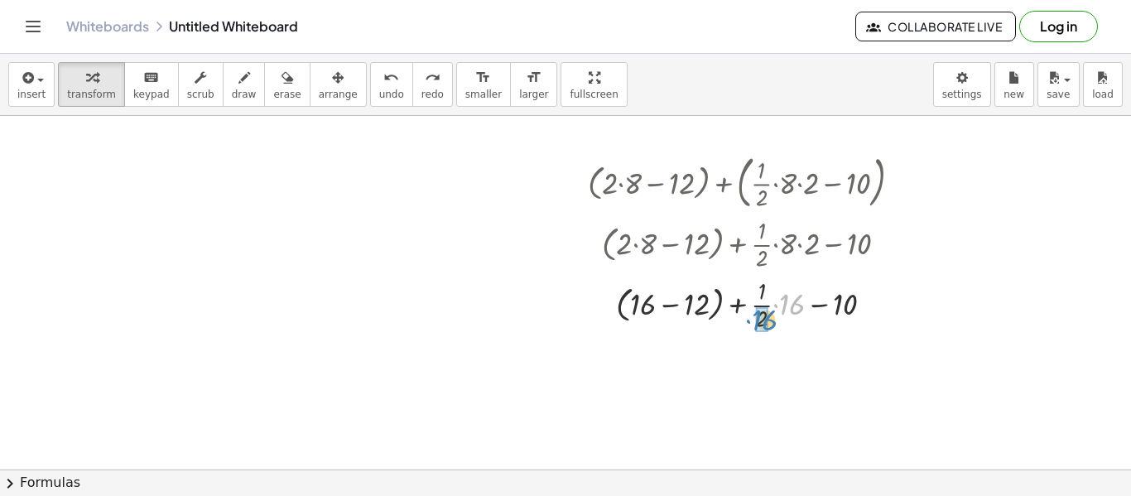
drag, startPoint x: 791, startPoint y: 306, endPoint x: 764, endPoint y: 321, distance: 31.5
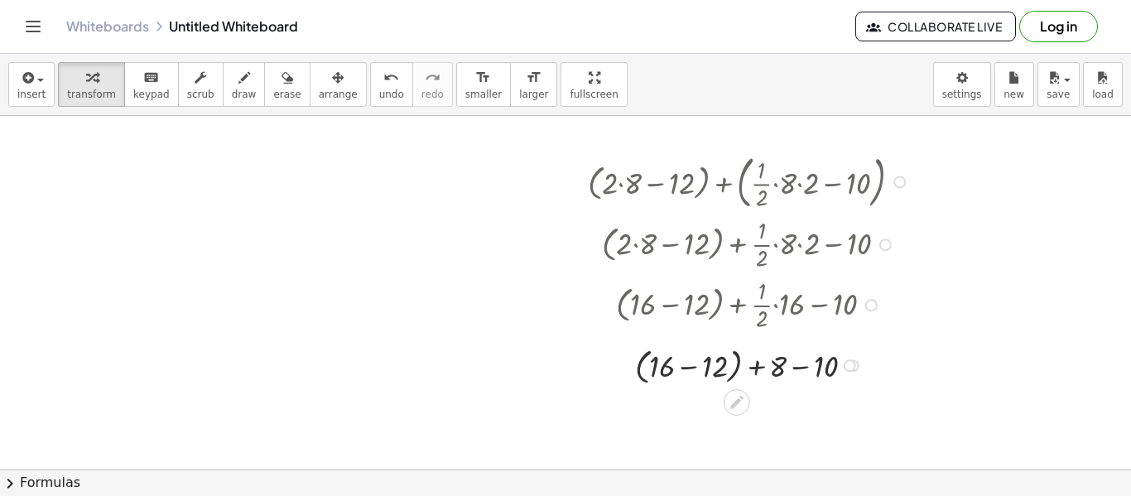
click at [753, 369] on div at bounding box center [751, 364] width 343 height 46
click at [686, 369] on div at bounding box center [751, 364] width 343 height 46
click at [711, 414] on div at bounding box center [751, 409] width 343 height 42
click at [736, 417] on div at bounding box center [751, 409] width 343 height 42
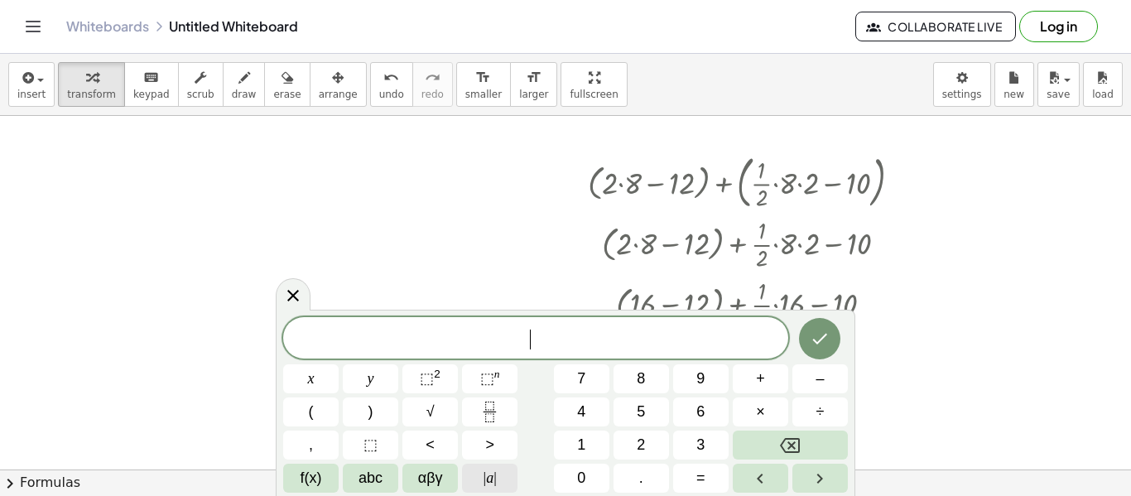
click at [485, 475] on span "| a |" at bounding box center [490, 478] width 13 height 22
click at [487, 482] on span "| a |" at bounding box center [490, 478] width 13 height 22
click at [303, 411] on button "(" at bounding box center [310, 412] width 55 height 29
click at [750, 379] on button "+" at bounding box center [760, 378] width 55 height 29
click at [382, 409] on button ")" at bounding box center [370, 412] width 55 height 29
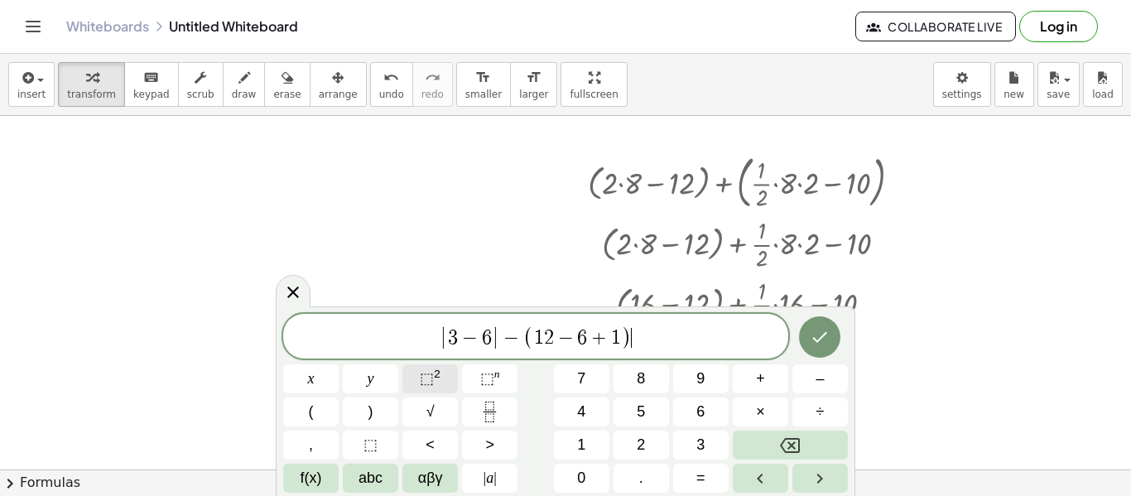
click at [441, 366] on button "⬚ 2" at bounding box center [430, 378] width 55 height 29
click at [828, 337] on icon "Done" at bounding box center [820, 335] width 20 height 20
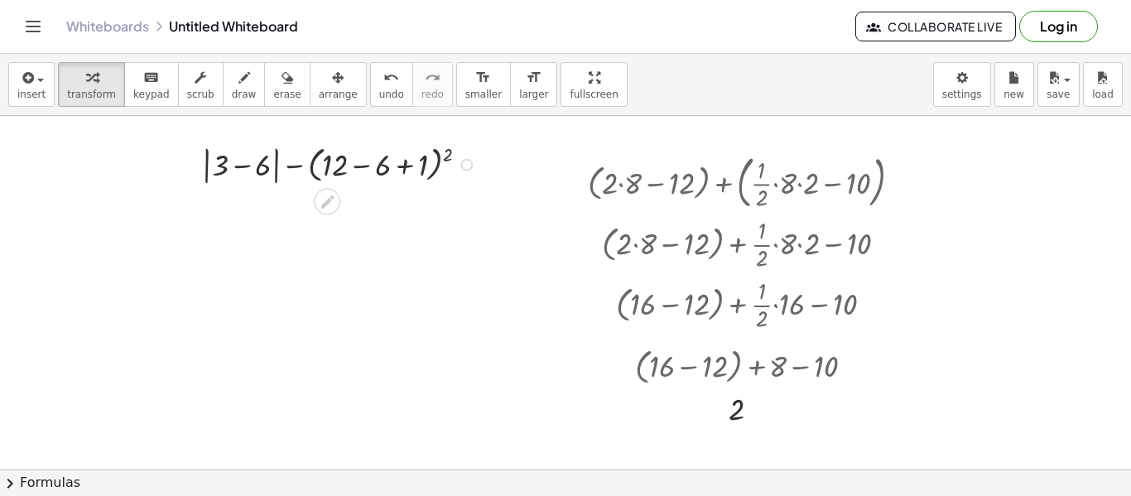
click at [248, 163] on div at bounding box center [342, 163] width 297 height 47
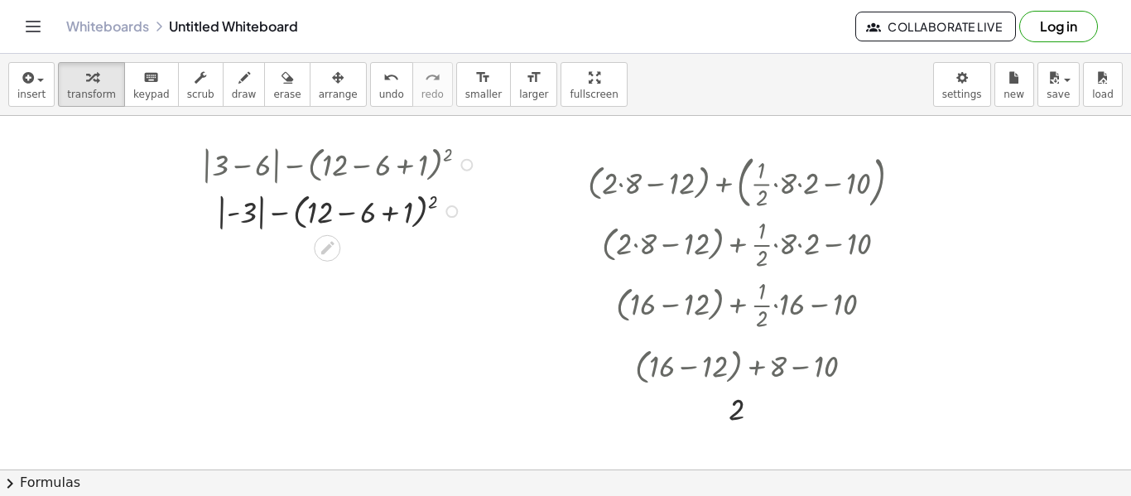
click at [432, 193] on div at bounding box center [342, 210] width 297 height 46
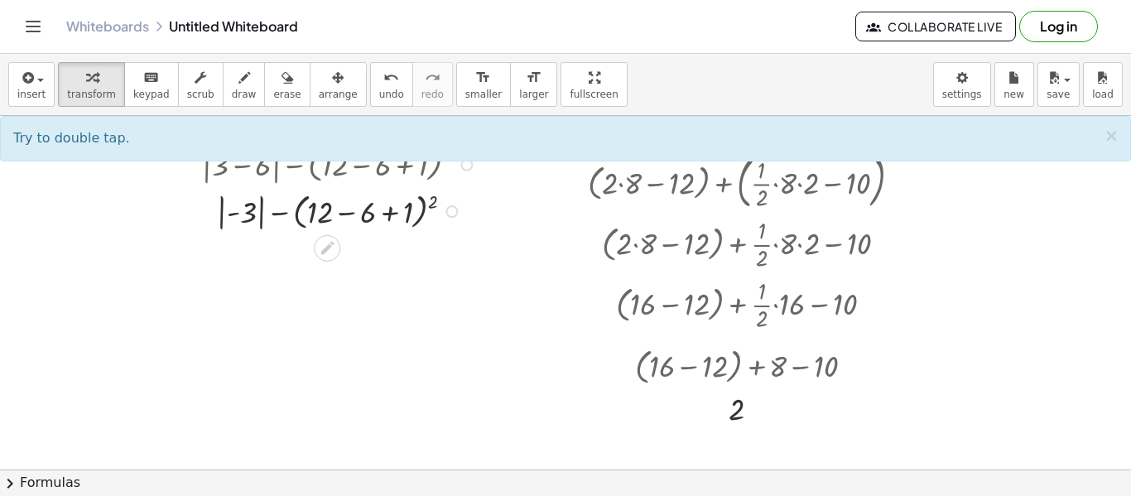
click at [352, 214] on div at bounding box center [342, 210] width 297 height 46
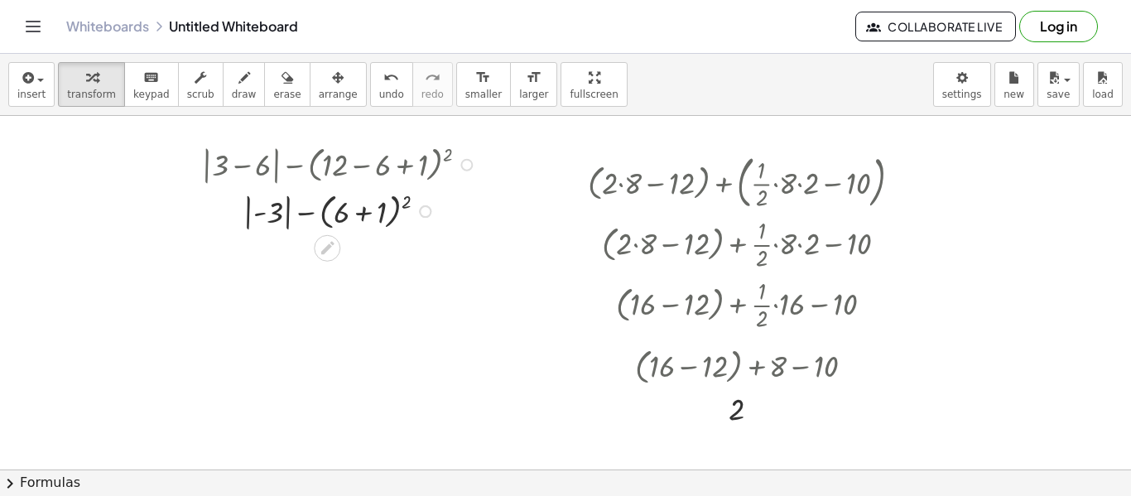
click at [361, 210] on div at bounding box center [342, 210] width 297 height 46
click at [360, 215] on div at bounding box center [342, 210] width 297 height 45
click at [333, 256] on div at bounding box center [342, 255] width 297 height 45
click at [292, 255] on div at bounding box center [342, 255] width 297 height 45
drag, startPoint x: 290, startPoint y: 257, endPoint x: 348, endPoint y: 250, distance: 58.4
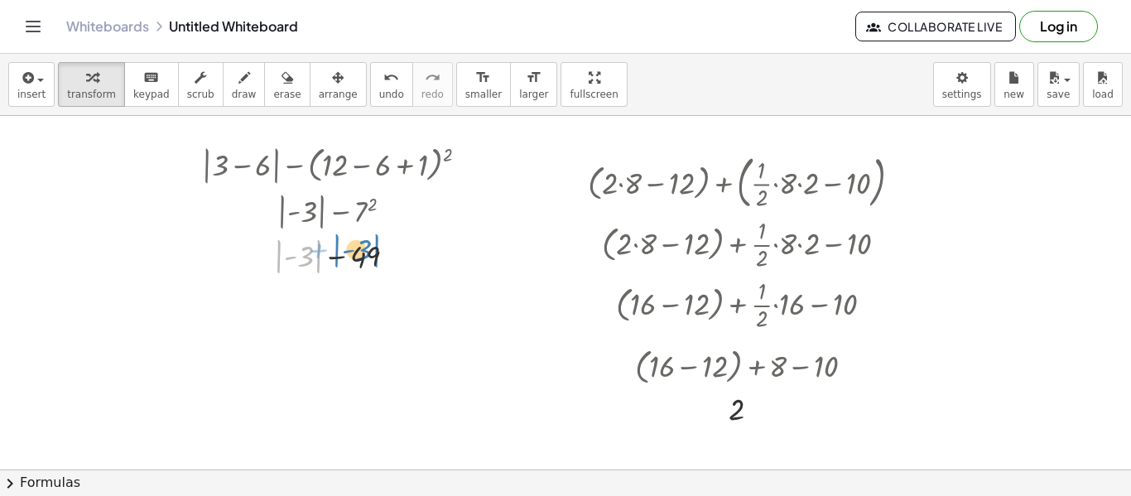
click at [348, 250] on div at bounding box center [342, 255] width 297 height 45
drag, startPoint x: 304, startPoint y: 258, endPoint x: 364, endPoint y: 251, distance: 60.8
click at [364, 251] on div at bounding box center [342, 255] width 297 height 45
click at [337, 258] on div at bounding box center [342, 255] width 297 height 45
click at [300, 251] on div at bounding box center [342, 255] width 297 height 45
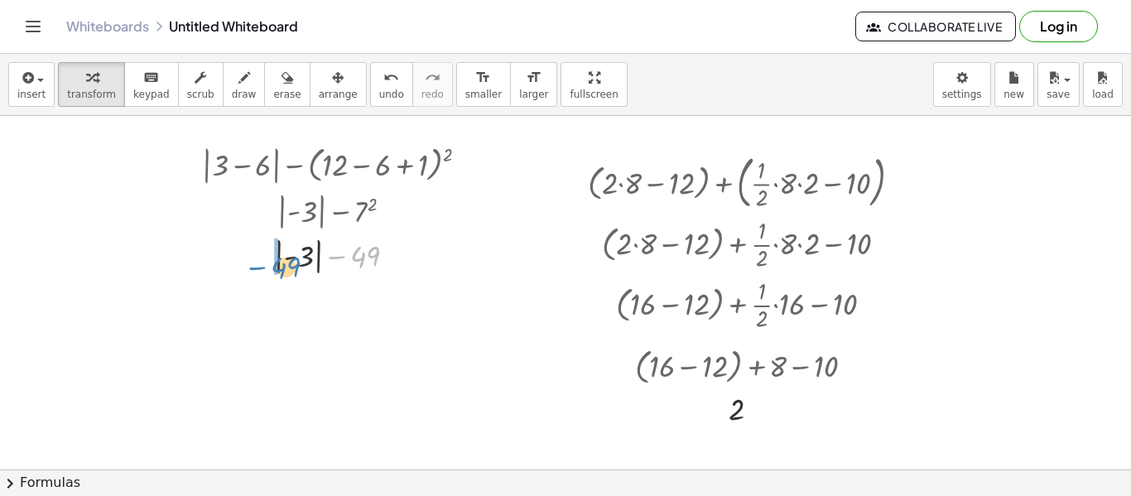
drag, startPoint x: 345, startPoint y: 253, endPoint x: 263, endPoint y: 260, distance: 81.4
click at [263, 260] on div at bounding box center [342, 255] width 297 height 45
click at [331, 297] on div at bounding box center [342, 299] width 297 height 45
click at [384, 81] on icon "undo" at bounding box center [392, 78] width 16 height 20
click at [313, 197] on div at bounding box center [341, 210] width 289 height 45
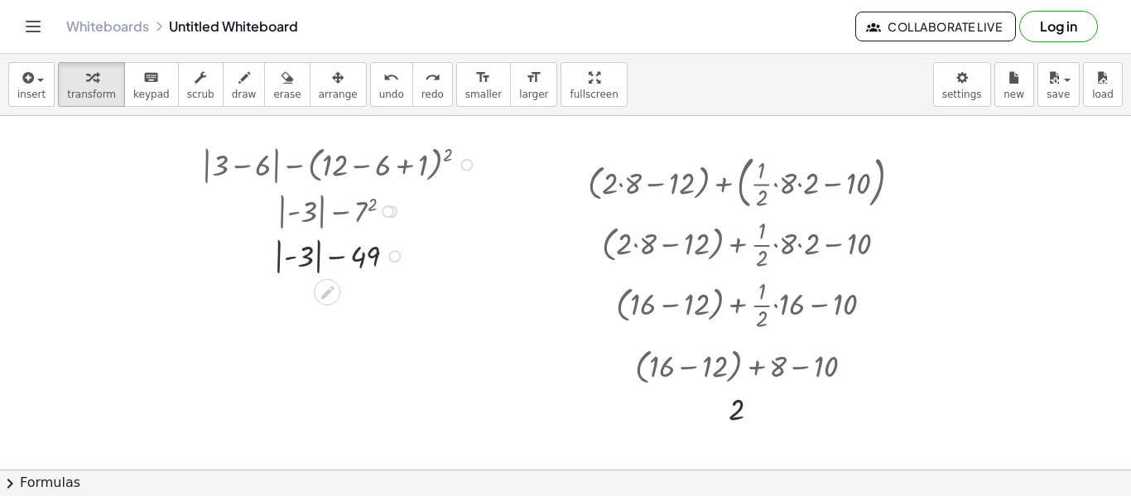
click at [316, 163] on div at bounding box center [342, 163] width 297 height 47
click at [310, 105] on button "arrange" at bounding box center [338, 84] width 57 height 45
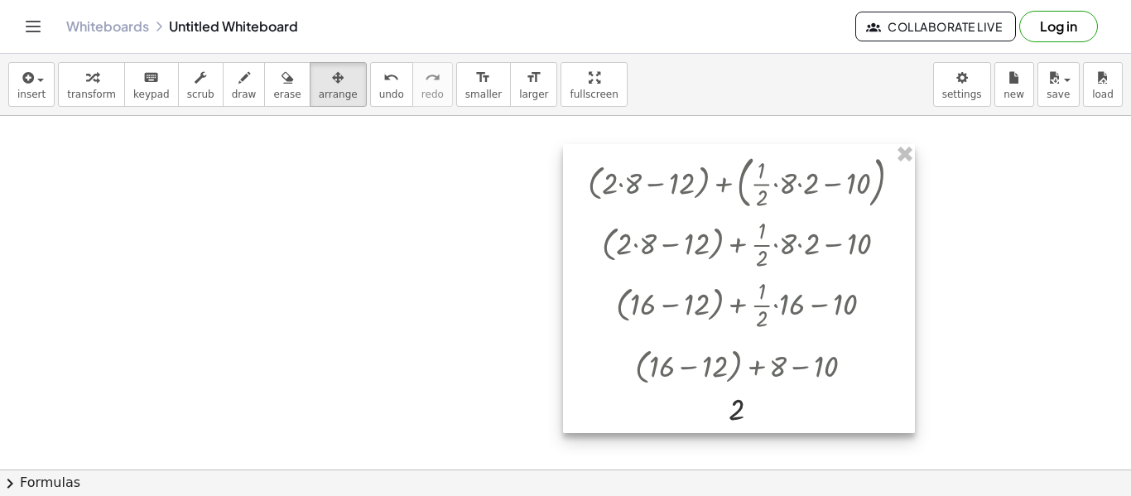
click at [897, 174] on div at bounding box center [739, 288] width 352 height 289
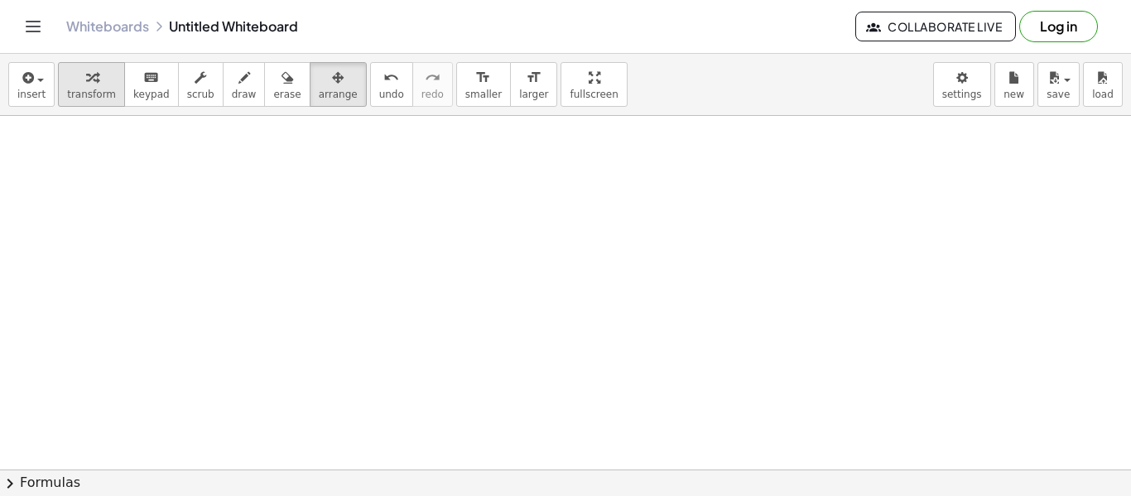
click at [79, 94] on span "transform" at bounding box center [91, 95] width 49 height 12
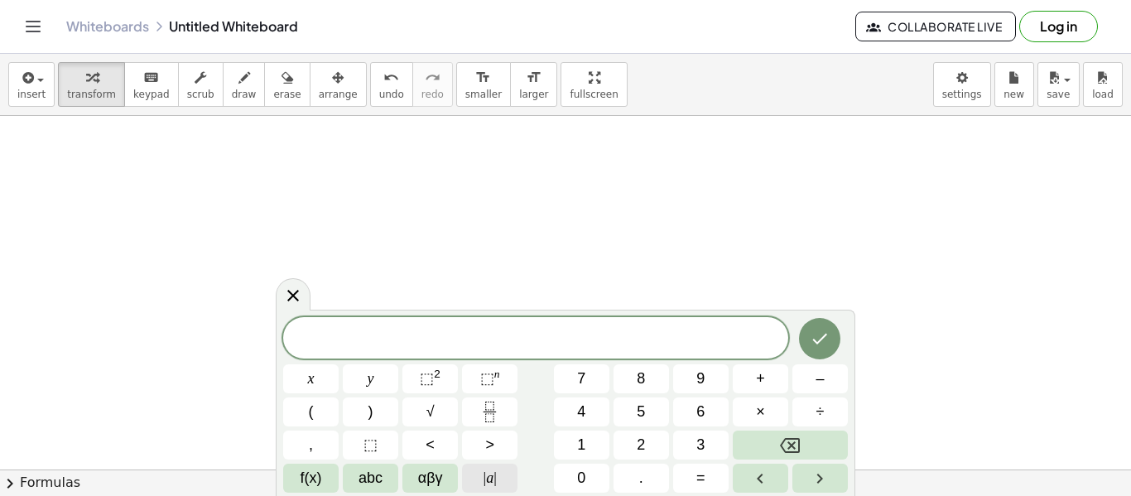
click at [504, 491] on button "| a |" at bounding box center [489, 478] width 55 height 29
click at [500, 485] on button "| a |" at bounding box center [489, 478] width 55 height 29
click at [323, 410] on button "(" at bounding box center [310, 412] width 55 height 29
click at [805, 408] on button "÷" at bounding box center [820, 412] width 55 height 29
click at [756, 385] on span "+" at bounding box center [760, 379] width 9 height 22
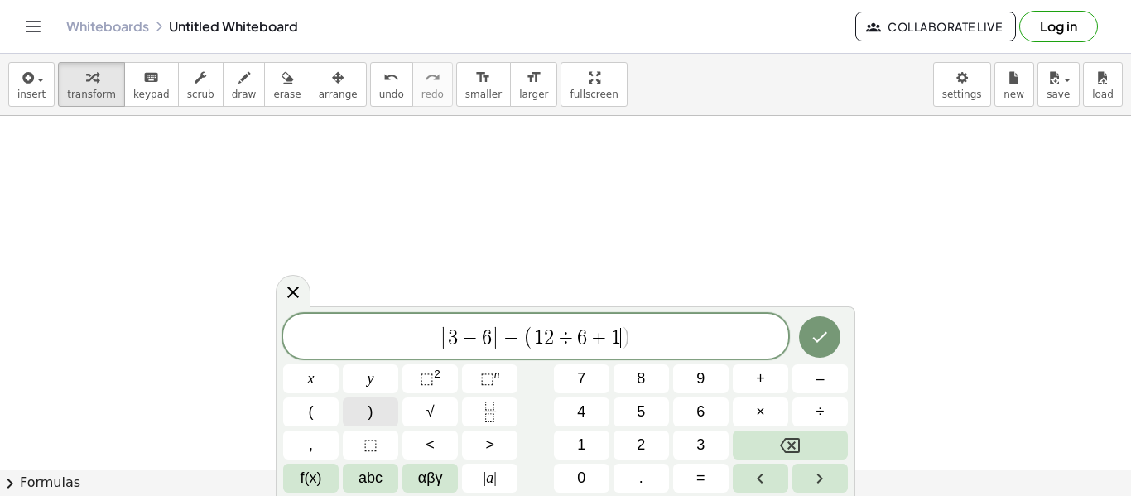
click at [388, 403] on button ")" at bounding box center [370, 412] width 55 height 29
click at [423, 375] on span "⬚" at bounding box center [427, 378] width 14 height 17
click at [813, 327] on icon "Done" at bounding box center [820, 335] width 20 height 20
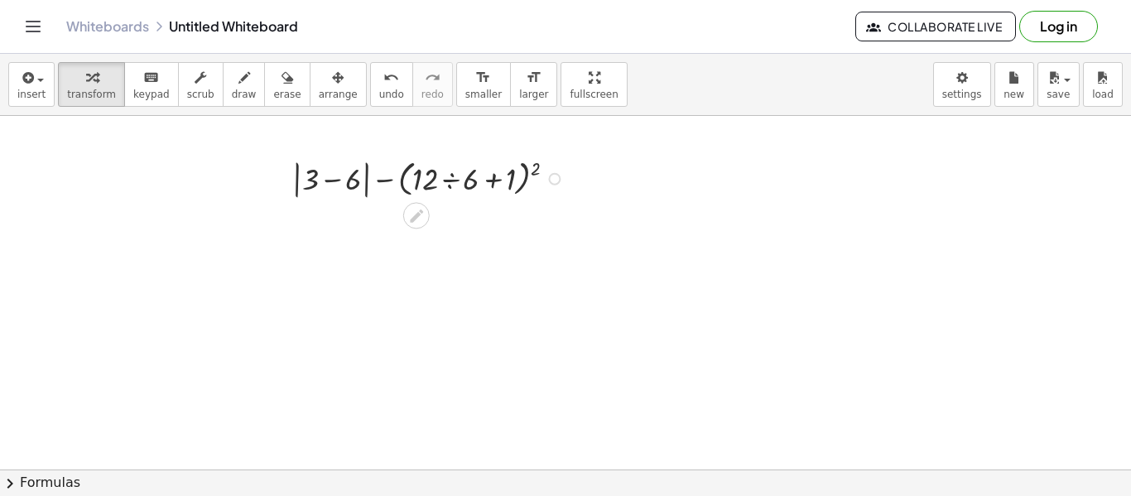
click at [452, 176] on div at bounding box center [431, 177] width 294 height 47
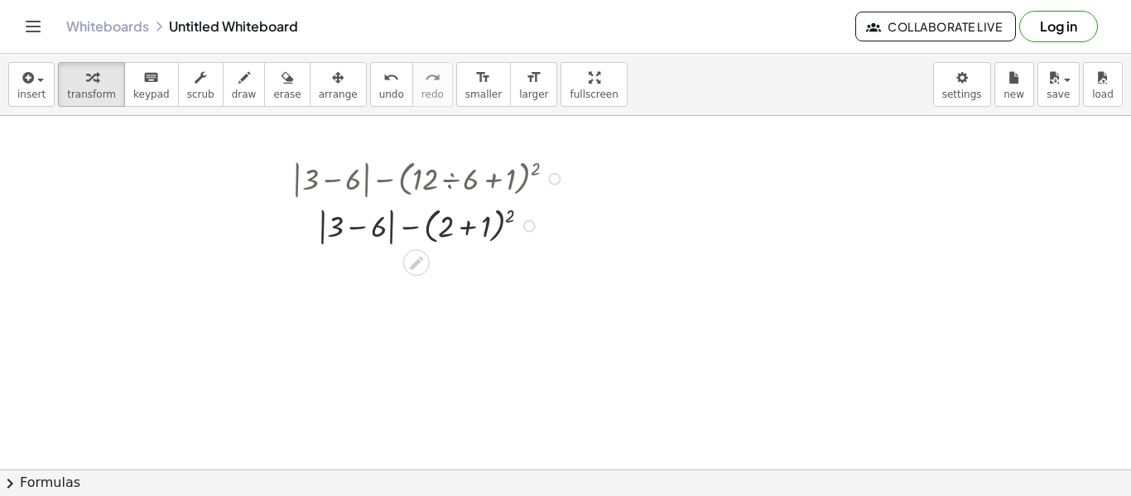
click at [468, 220] on div at bounding box center [431, 224] width 294 height 47
click at [395, 275] on div at bounding box center [431, 271] width 294 height 46
click at [441, 270] on div at bounding box center [431, 271] width 294 height 45
click at [453, 270] on div at bounding box center [431, 271] width 294 height 45
click at [439, 274] on div at bounding box center [431, 271] width 306 height 45
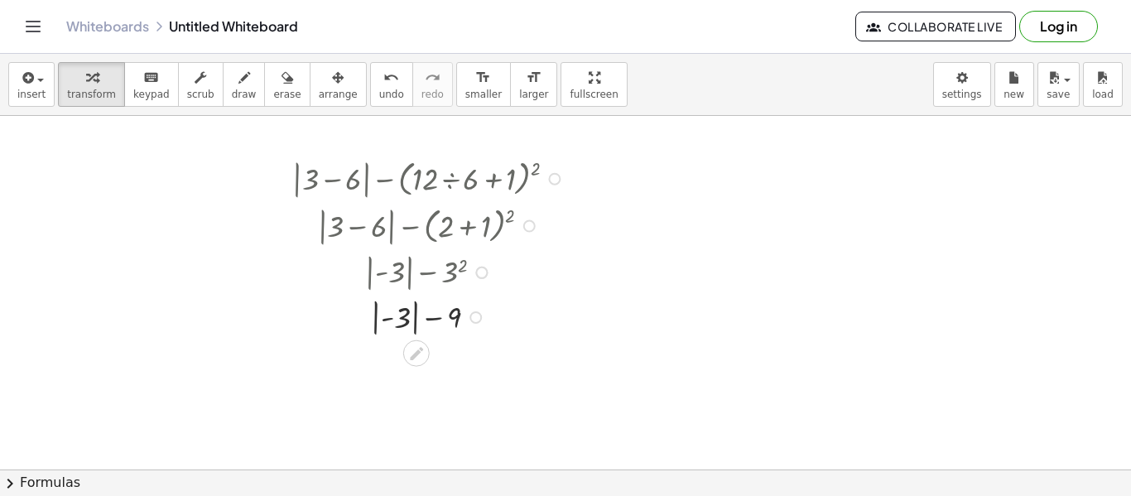
click at [431, 316] on div at bounding box center [431, 316] width 294 height 45
click at [387, 318] on div at bounding box center [431, 316] width 294 height 45
drag, startPoint x: 454, startPoint y: 319, endPoint x: 403, endPoint y: 321, distance: 50.6
click at [403, 321] on div at bounding box center [431, 316] width 294 height 45
click at [376, 316] on div at bounding box center [431, 316] width 294 height 45
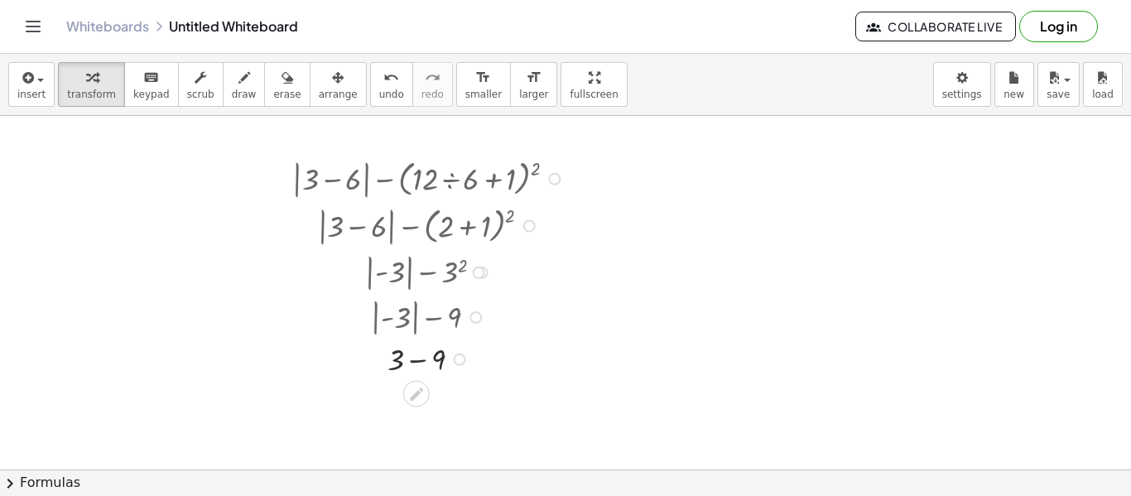
click at [401, 312] on div at bounding box center [431, 316] width 326 height 45
click at [379, 91] on span "undo" at bounding box center [391, 95] width 25 height 12
click at [398, 321] on div at bounding box center [431, 316] width 326 height 45
click at [419, 363] on div at bounding box center [431, 360] width 294 height 42
